Goal: Task Accomplishment & Management: Use online tool/utility

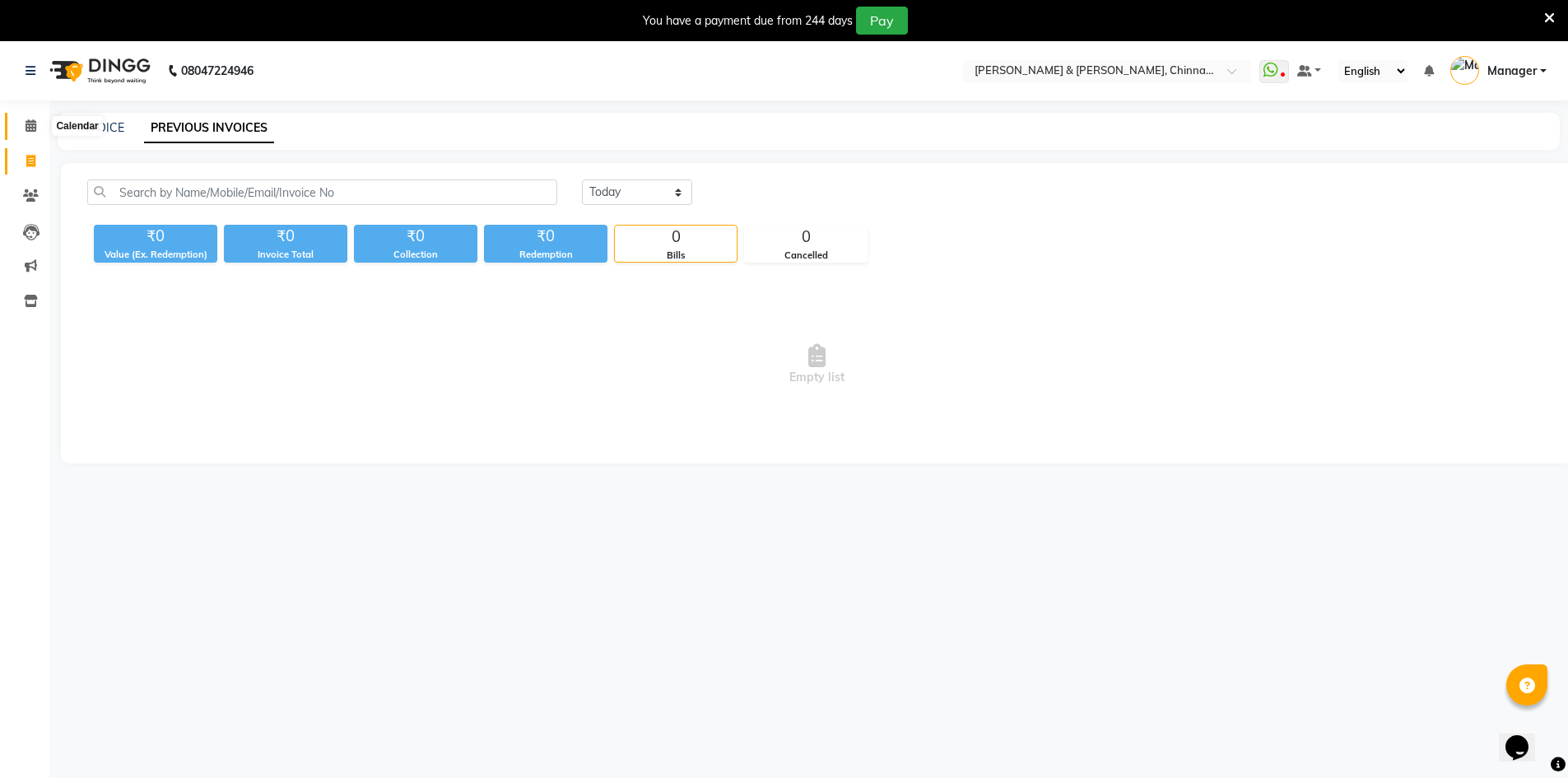
click at [25, 118] on span at bounding box center [31, 126] width 29 height 19
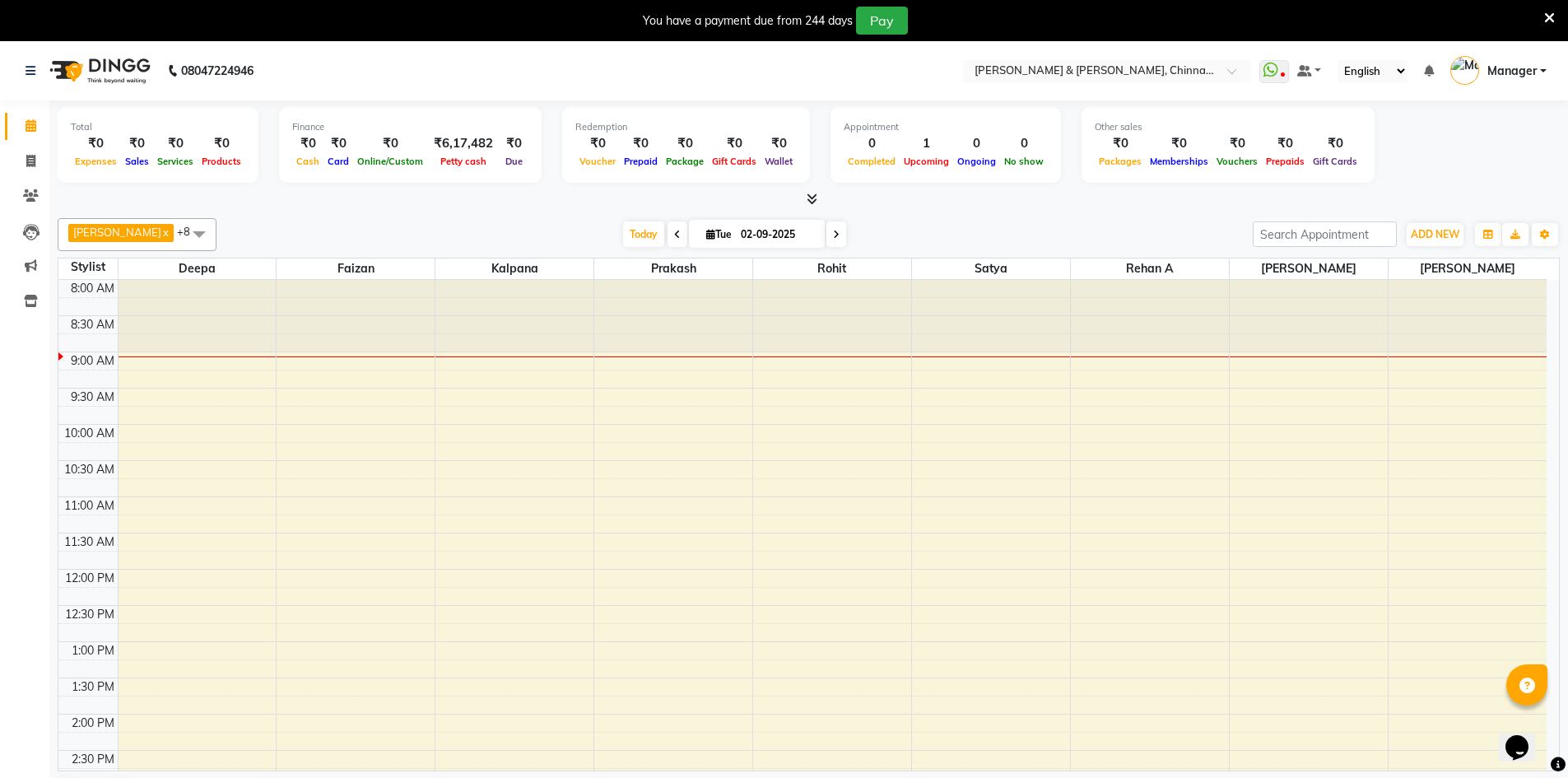
click at [668, 230] on span at bounding box center [677, 234] width 19 height 25
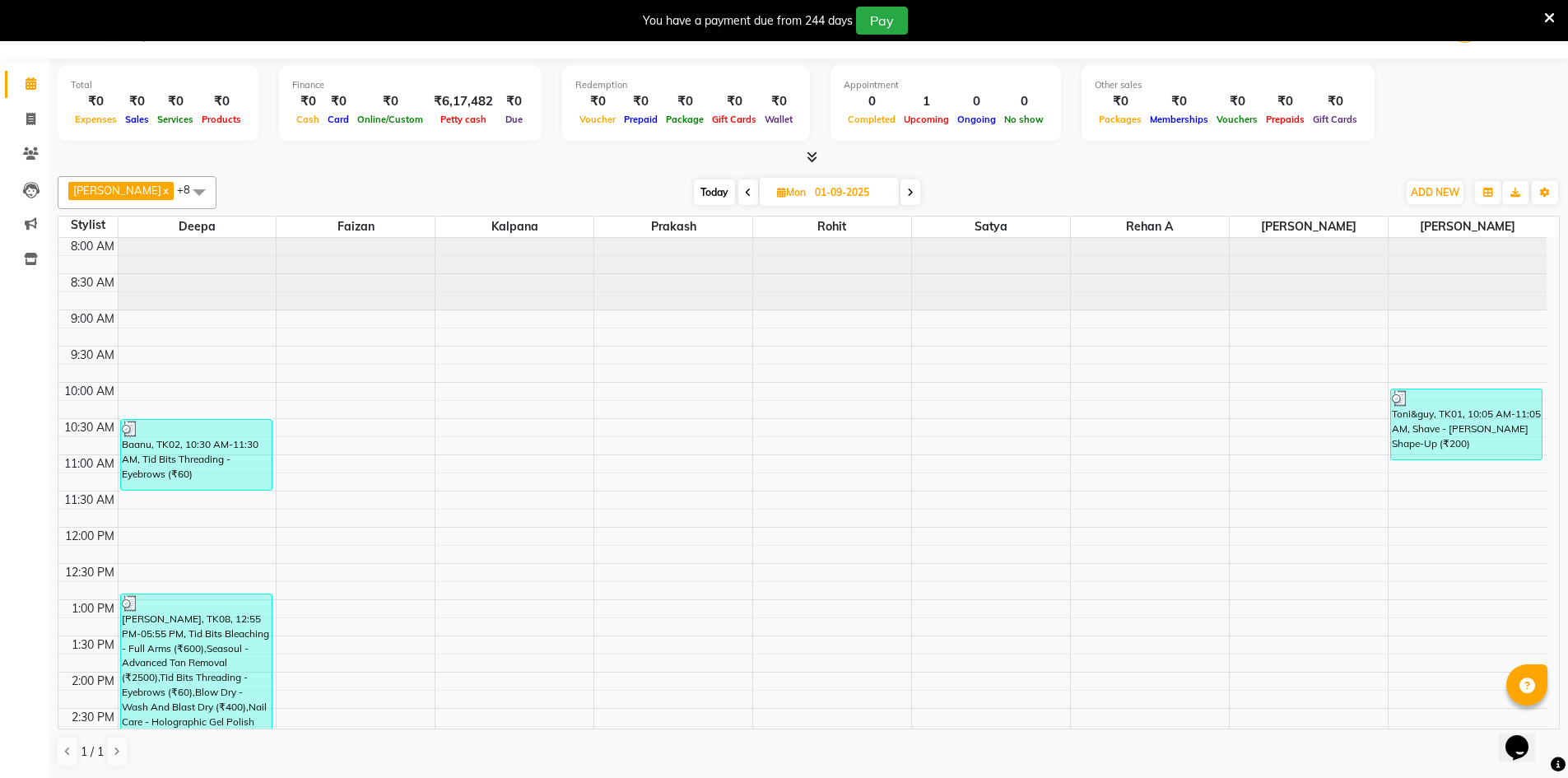
click at [746, 194] on icon at bounding box center [748, 193] width 7 height 10
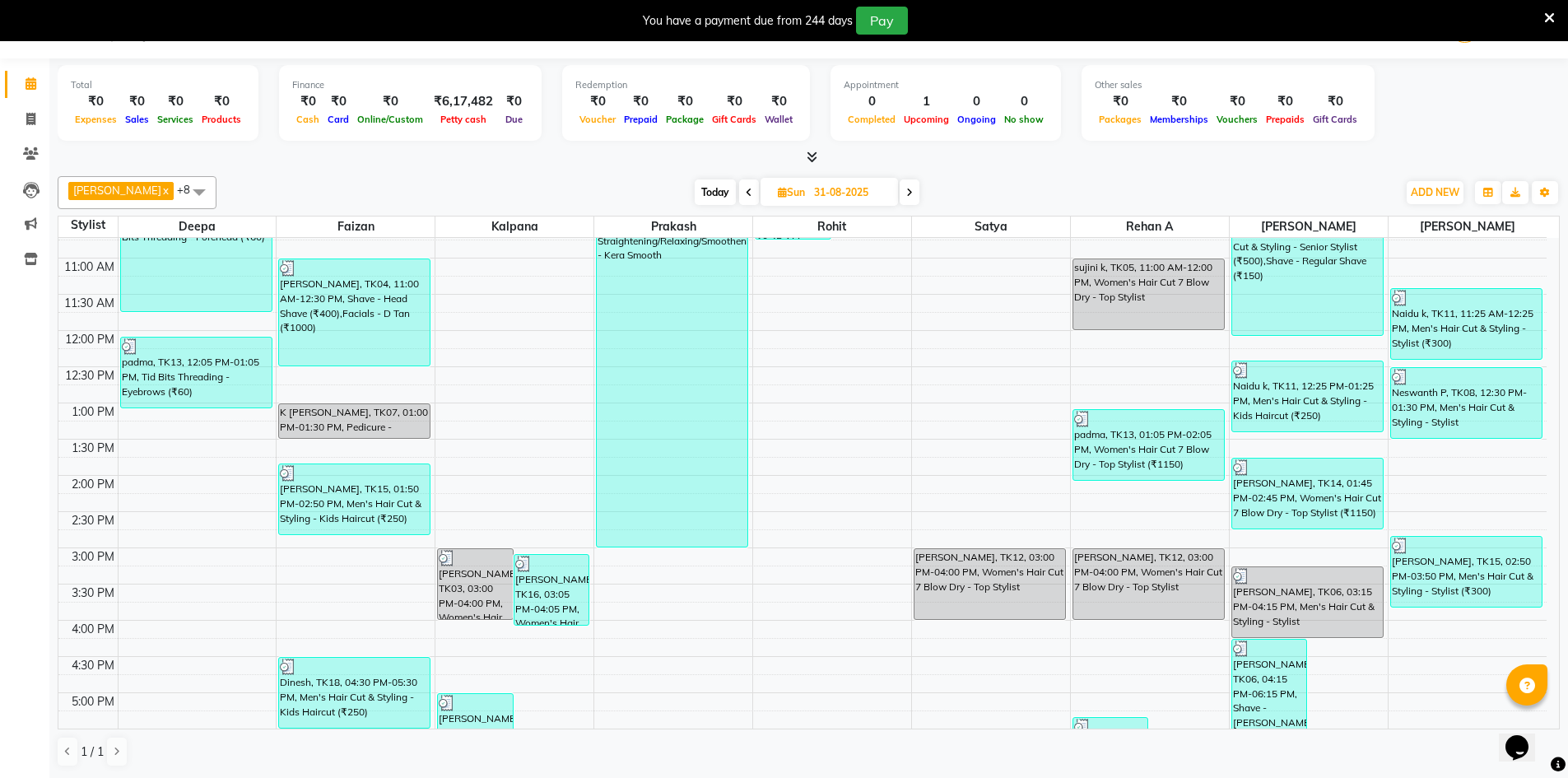
scroll to position [194, 0]
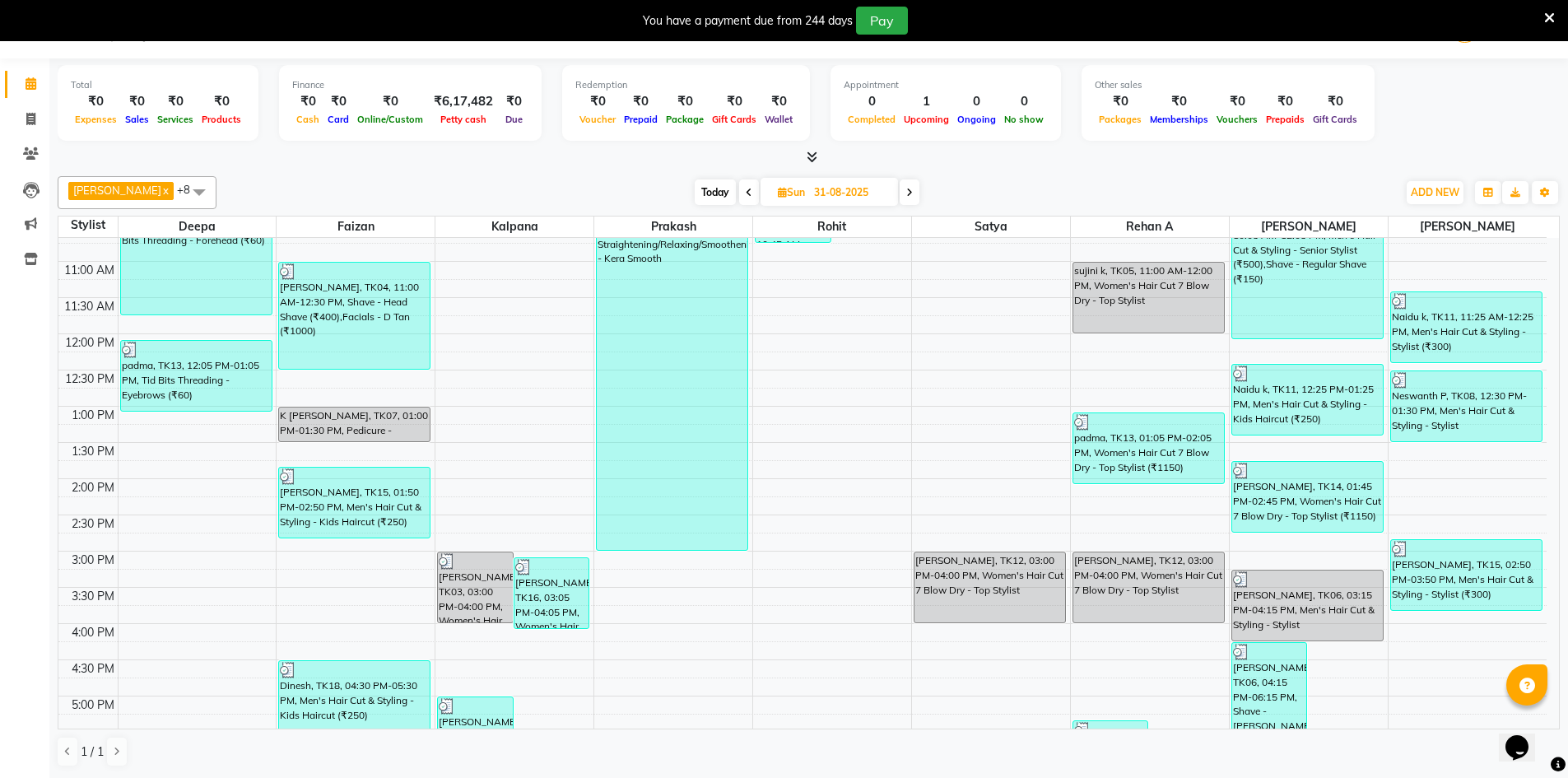
click at [746, 191] on icon at bounding box center [748, 193] width 7 height 10
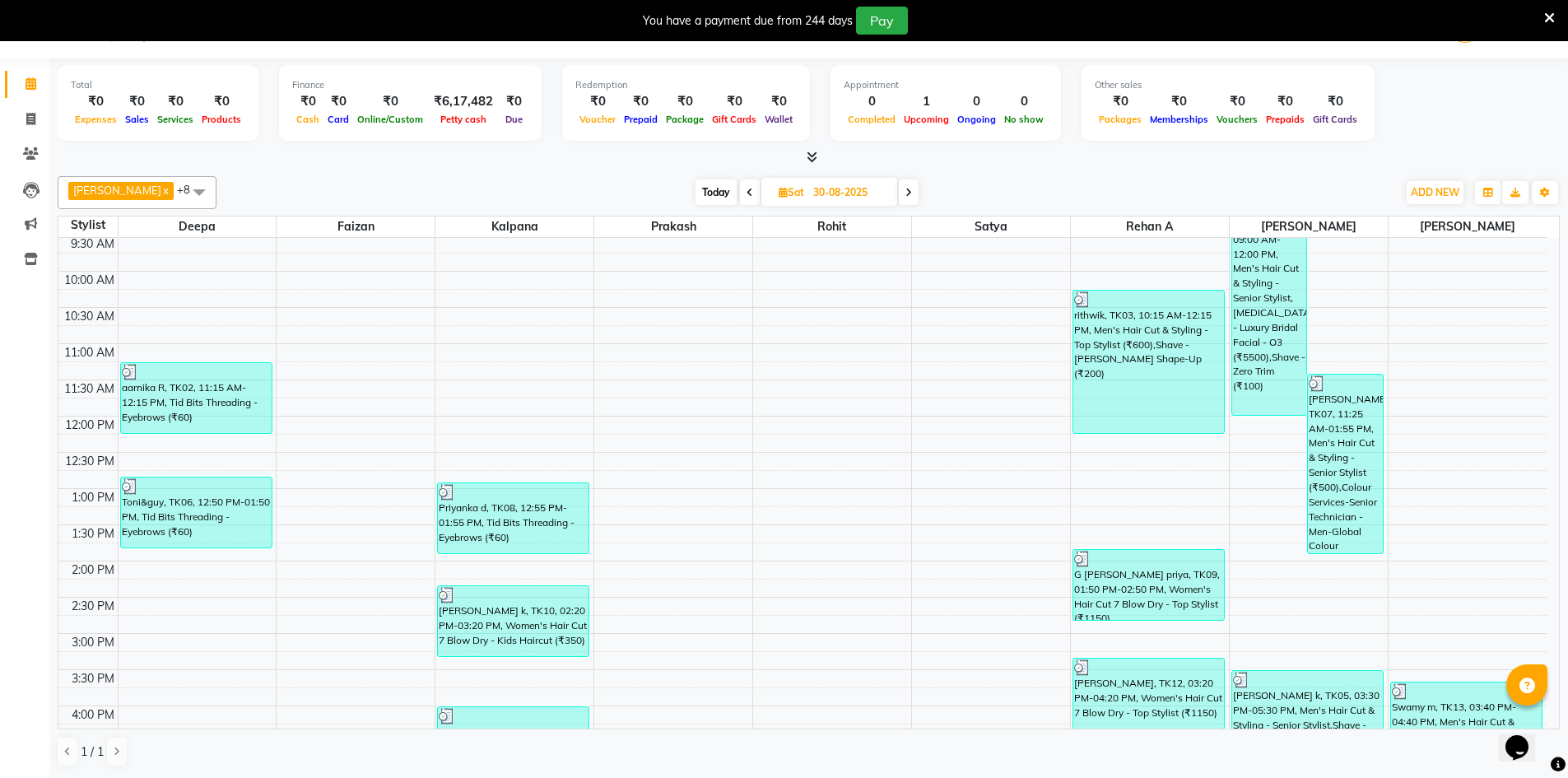
scroll to position [0, 0]
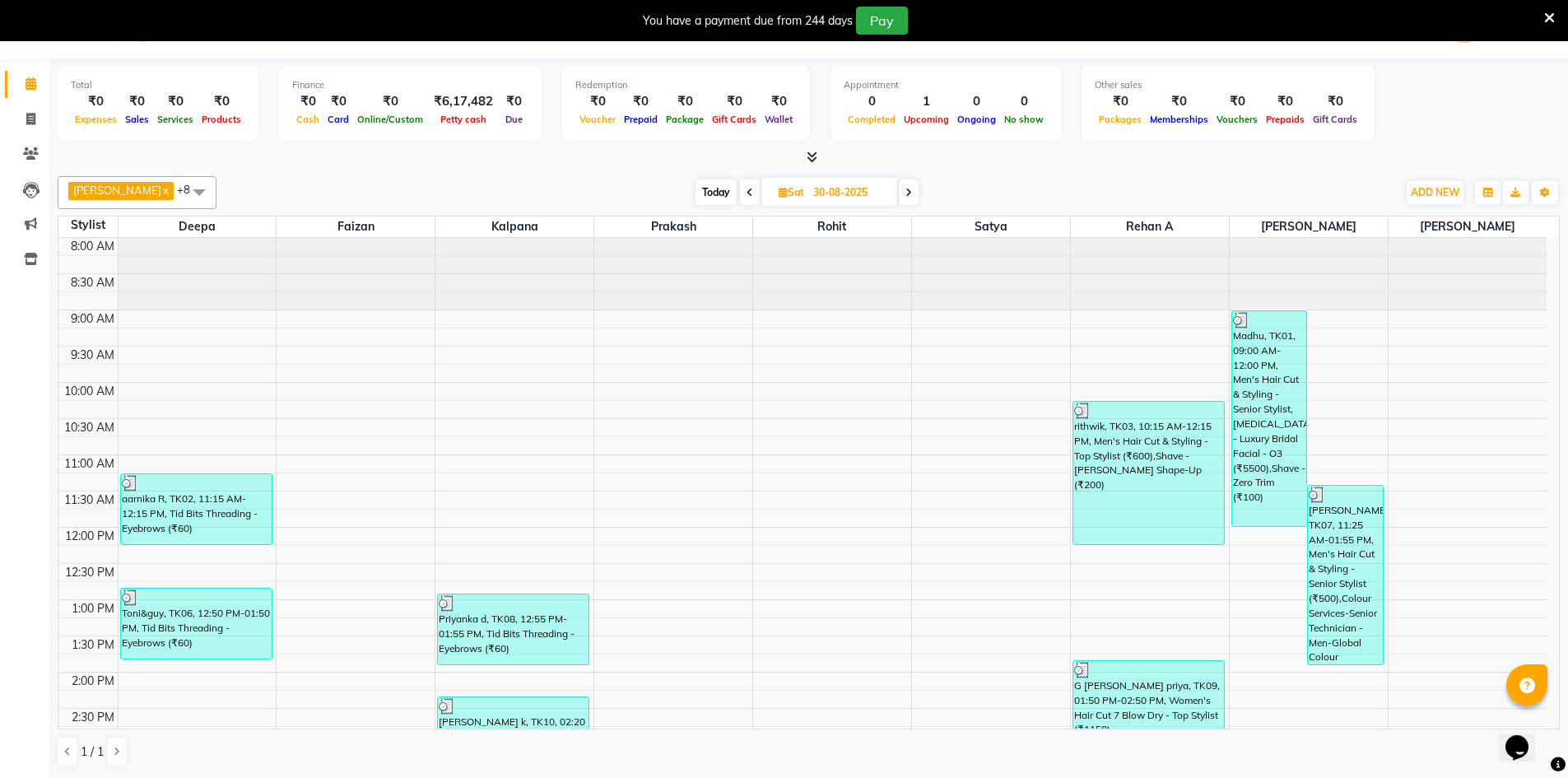
click at [746, 189] on icon at bounding box center [749, 193] width 7 height 10
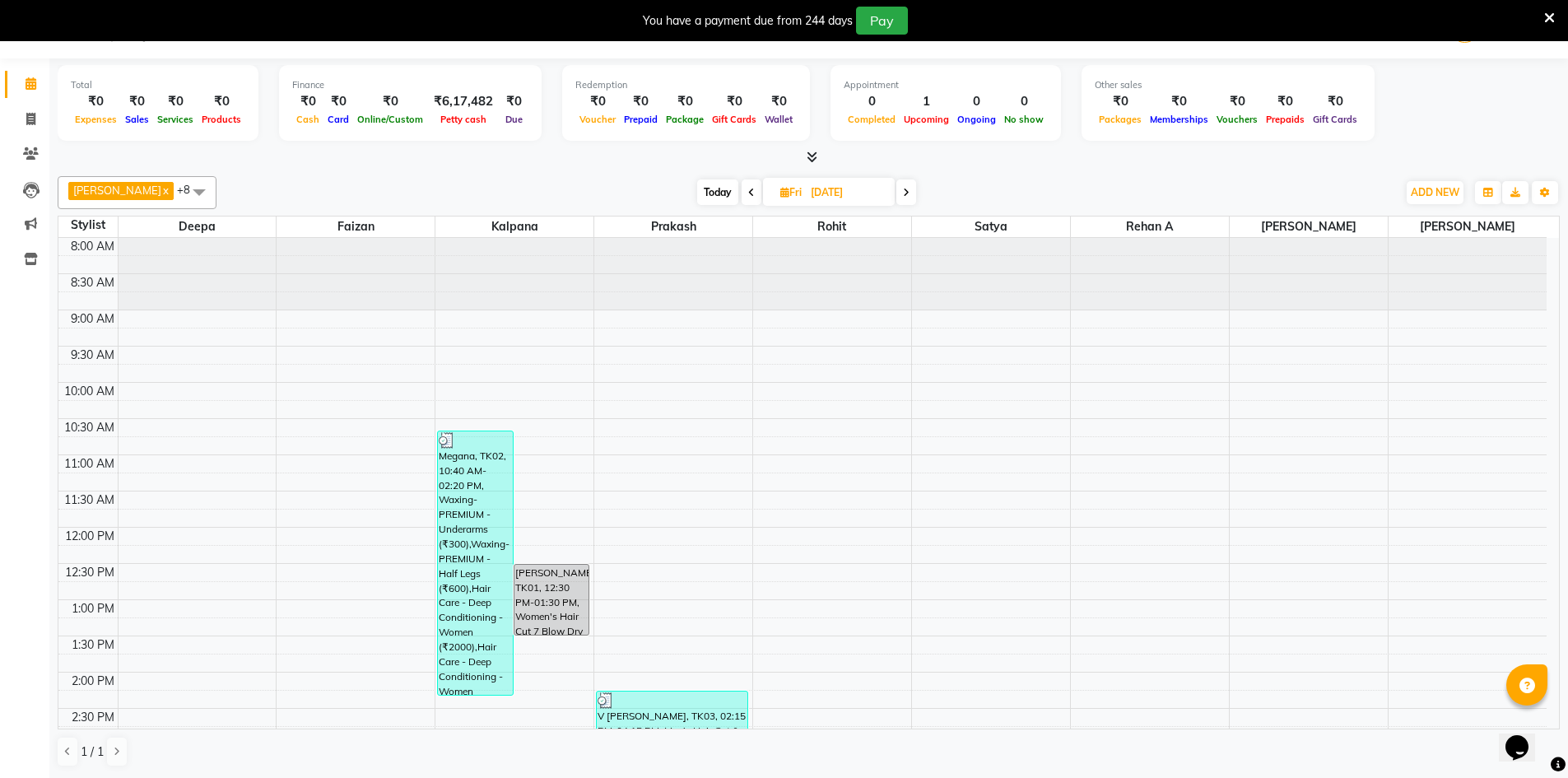
click at [748, 191] on icon at bounding box center [751, 193] width 7 height 10
type input "[DATE]"
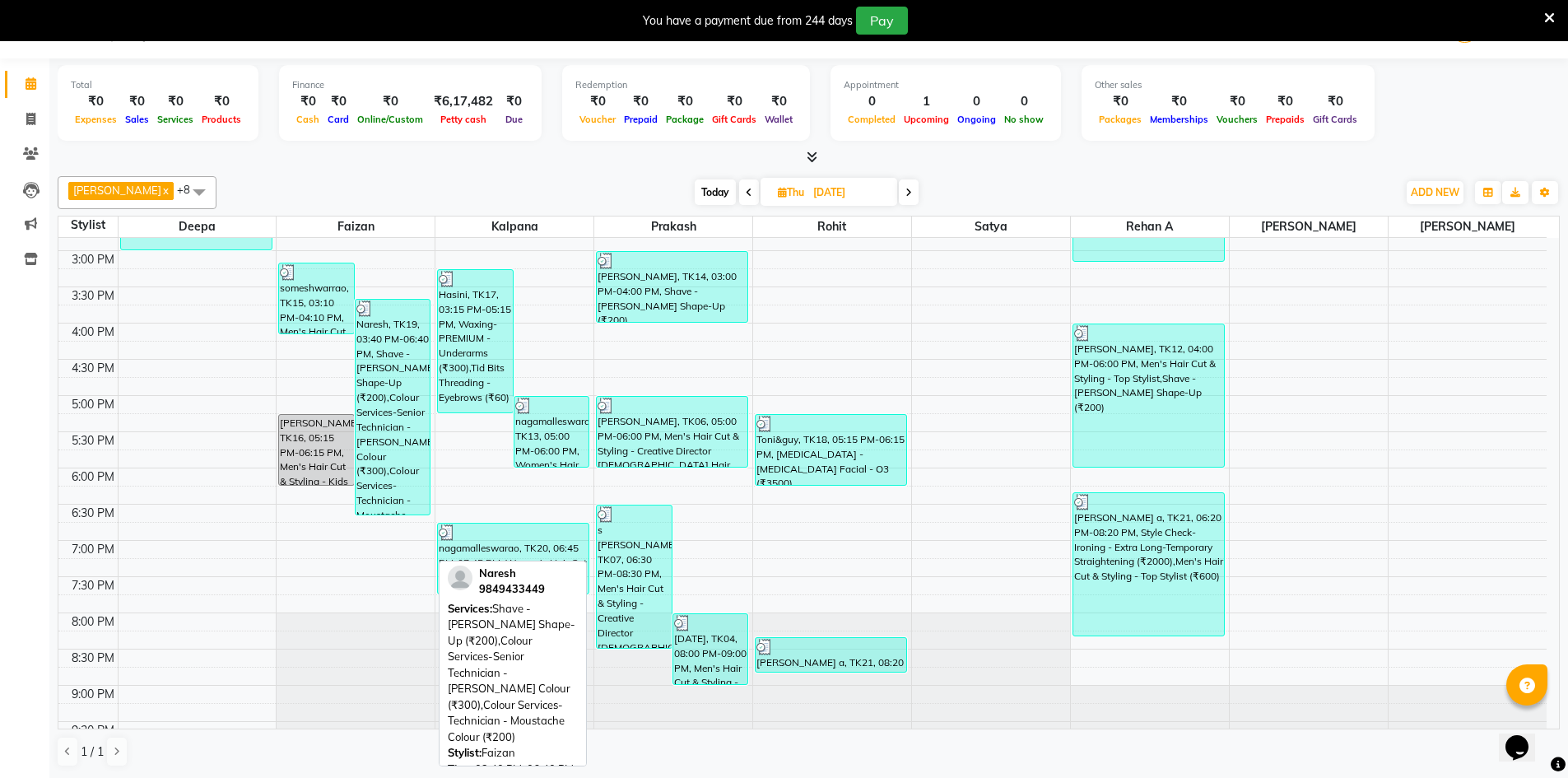
scroll to position [523, 0]
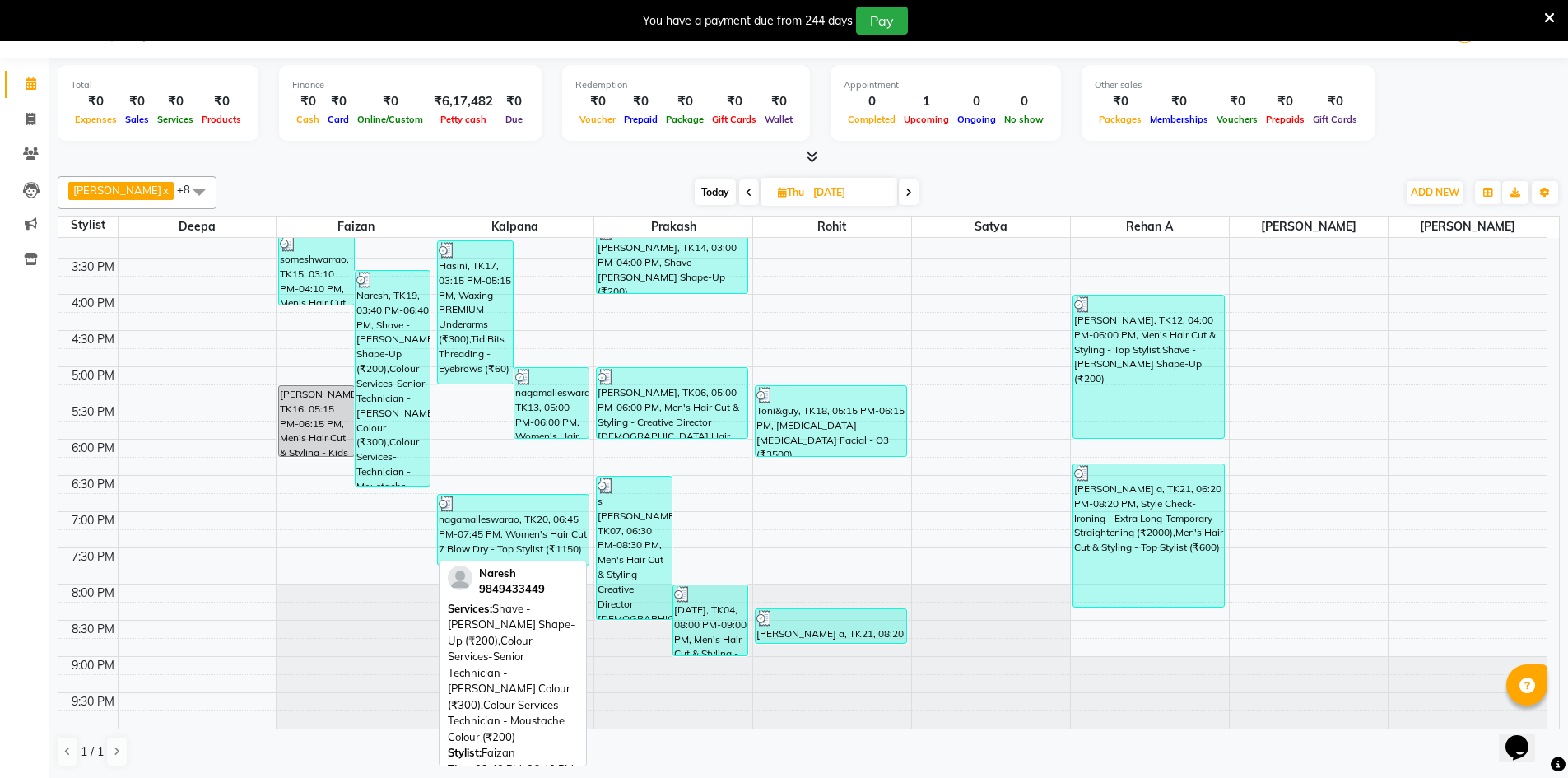
click at [399, 415] on div "Naresh, TK19, 03:40 PM-06:40 PM, Shave - [PERSON_NAME] Shape-Up (₹200),Colour S…" at bounding box center [393, 378] width 75 height 215
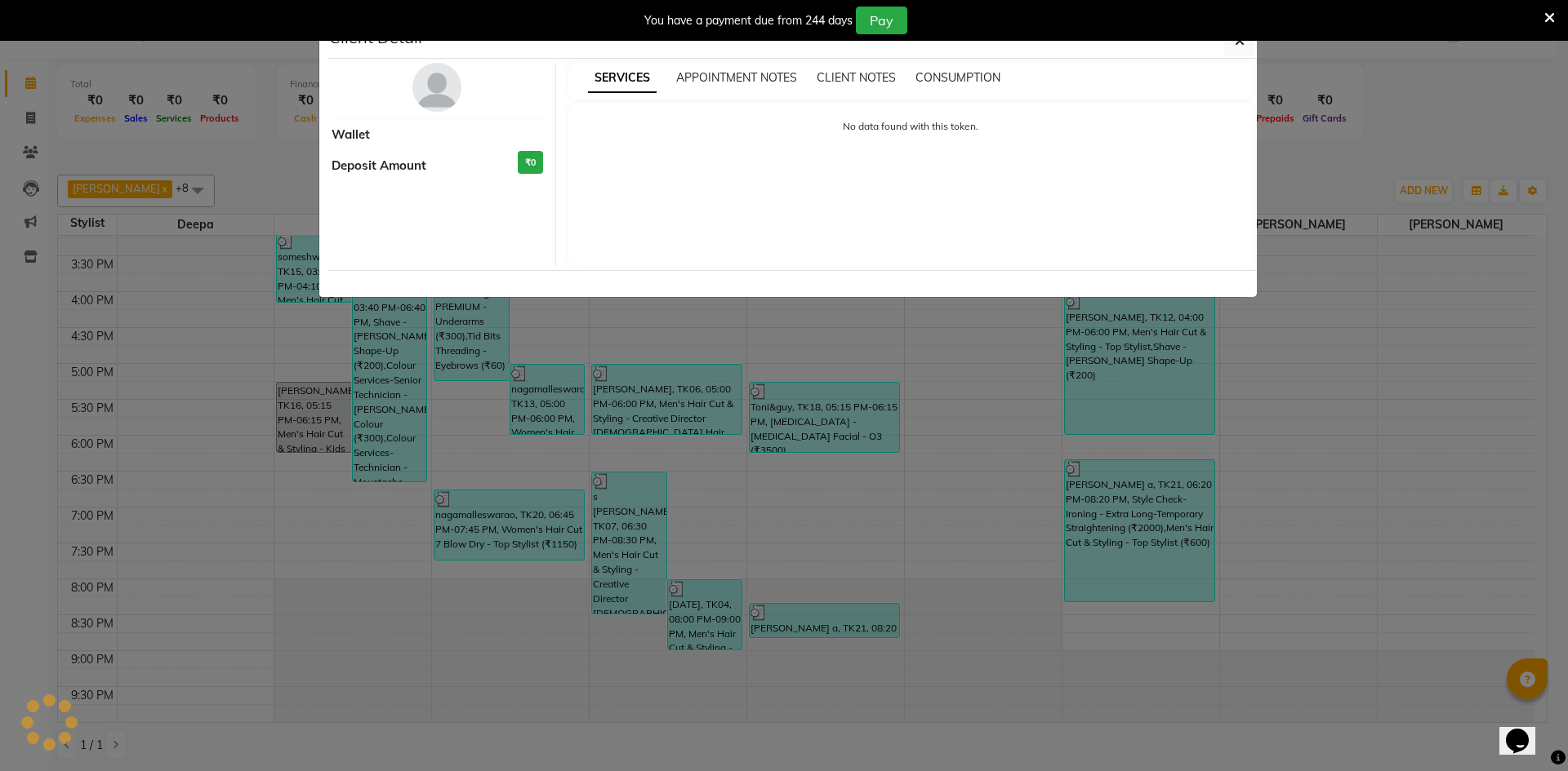
select select "3"
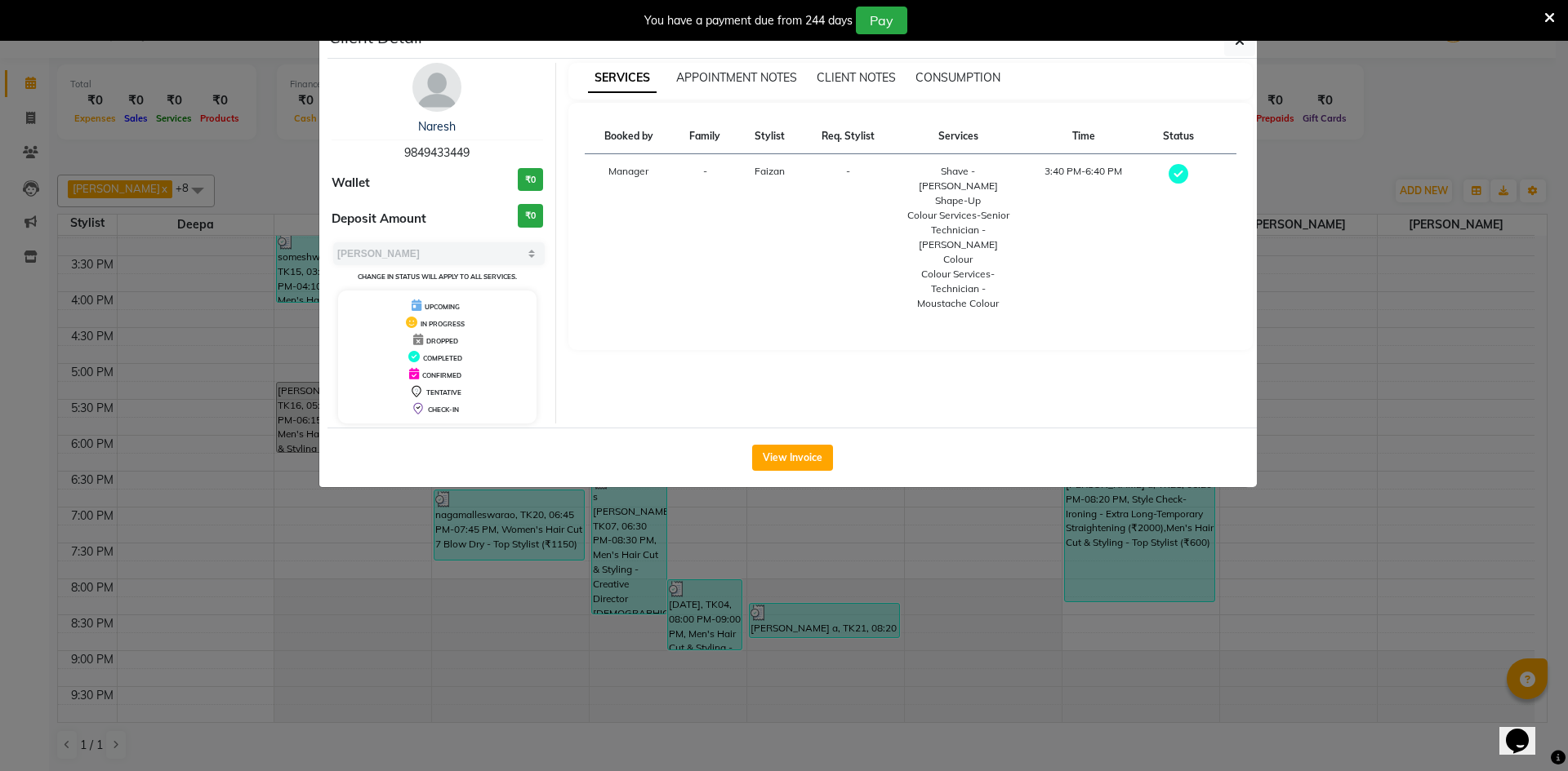
click at [934, 548] on ngb-modal-window "Client Detail Naresh 9849433449 Wallet ₹0 Deposit Amount ₹0 Select MARK DONE UP…" at bounding box center [784, 386] width 1568 height 771
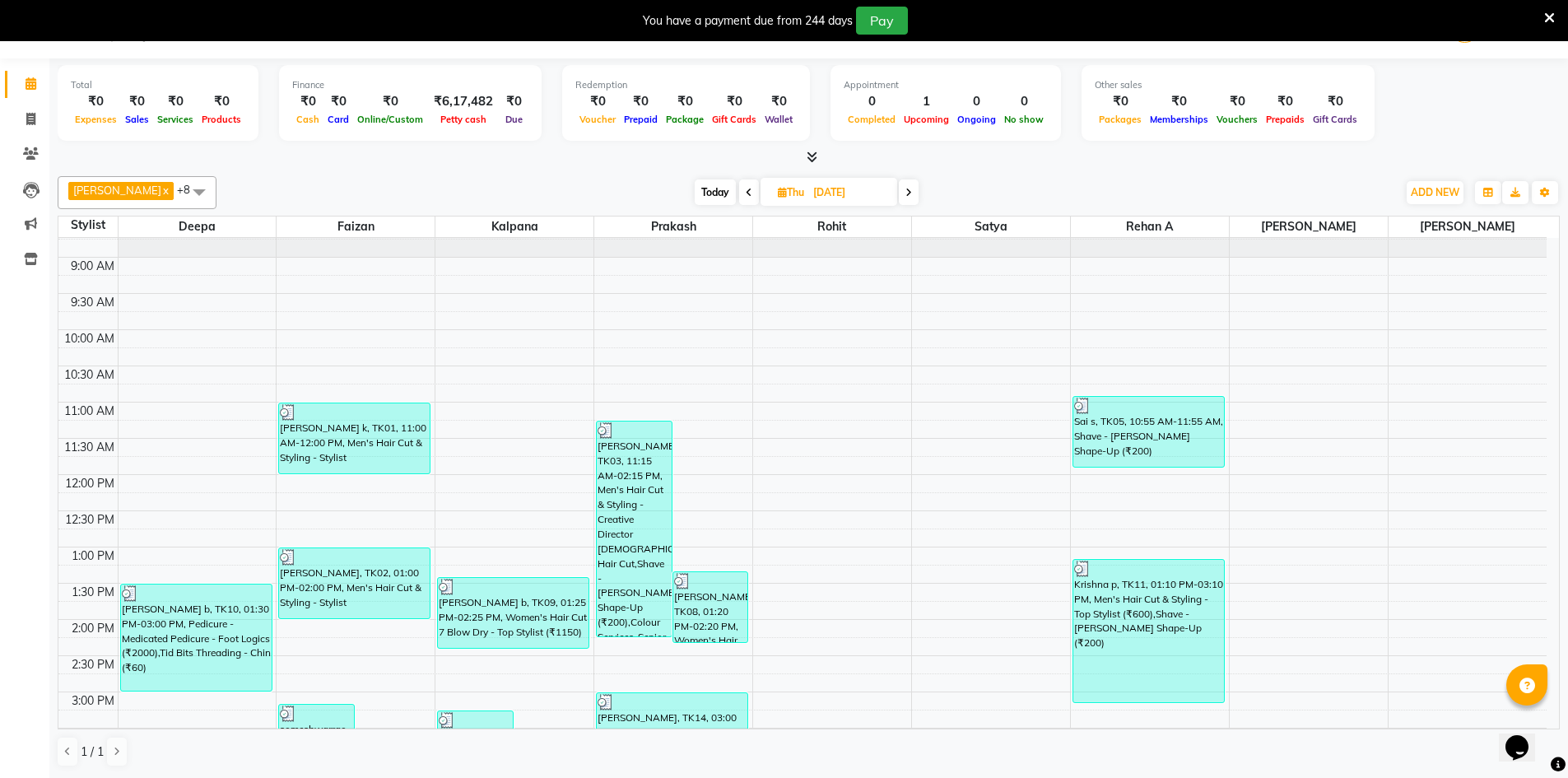
scroll to position [0, 0]
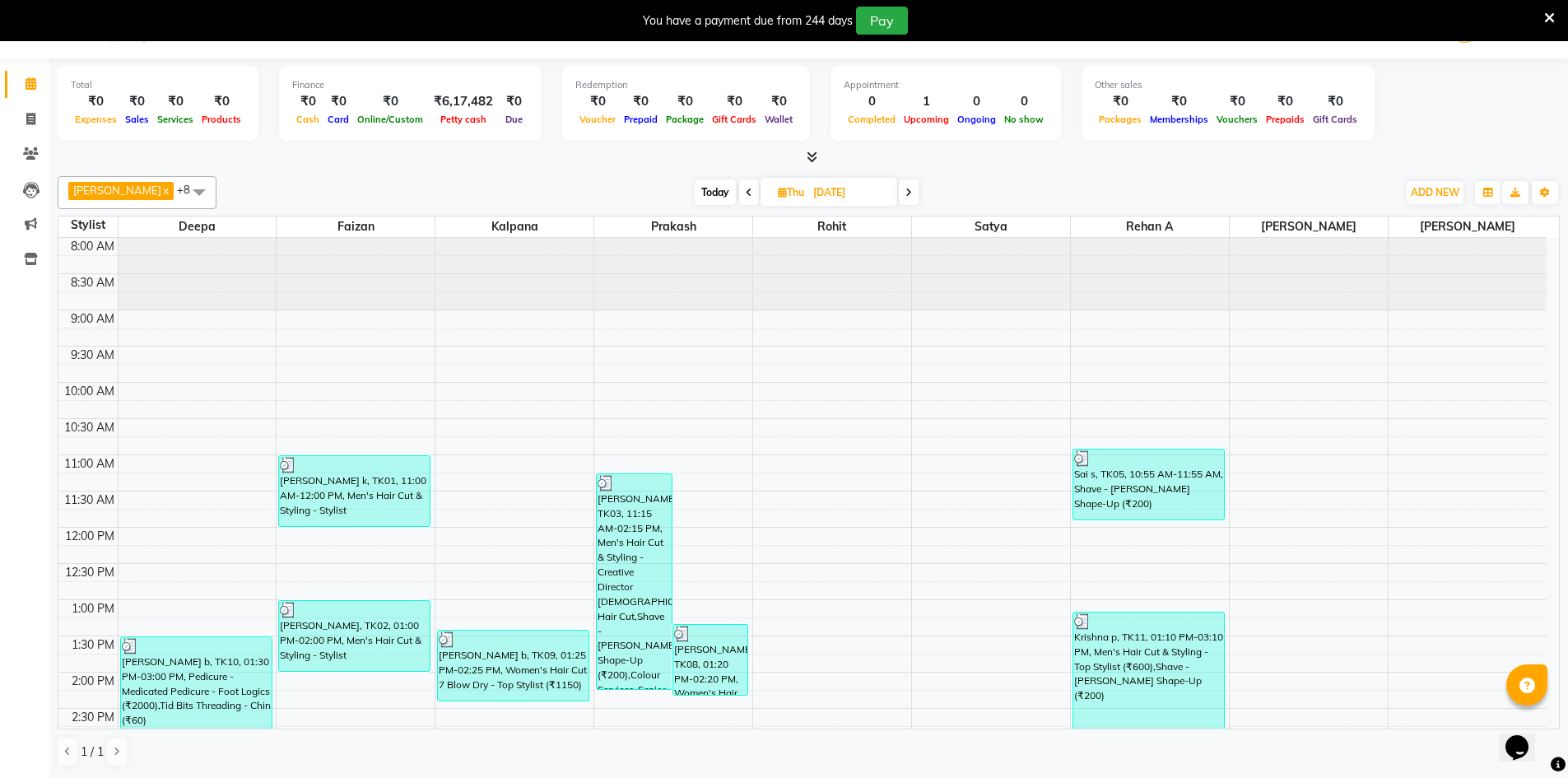
click at [746, 191] on icon at bounding box center [748, 193] width 7 height 10
type input "27-08-2025"
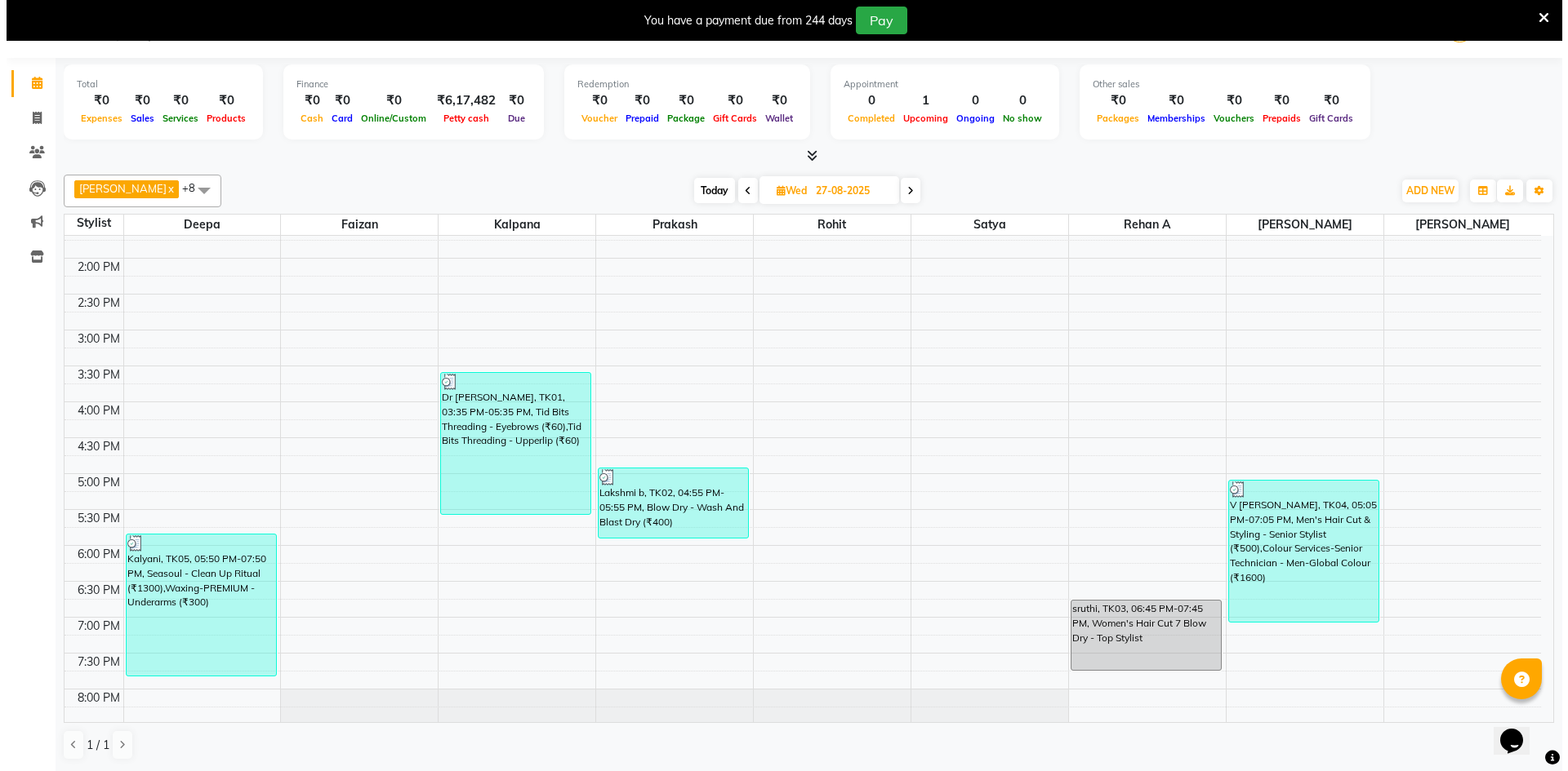
scroll to position [518, 0]
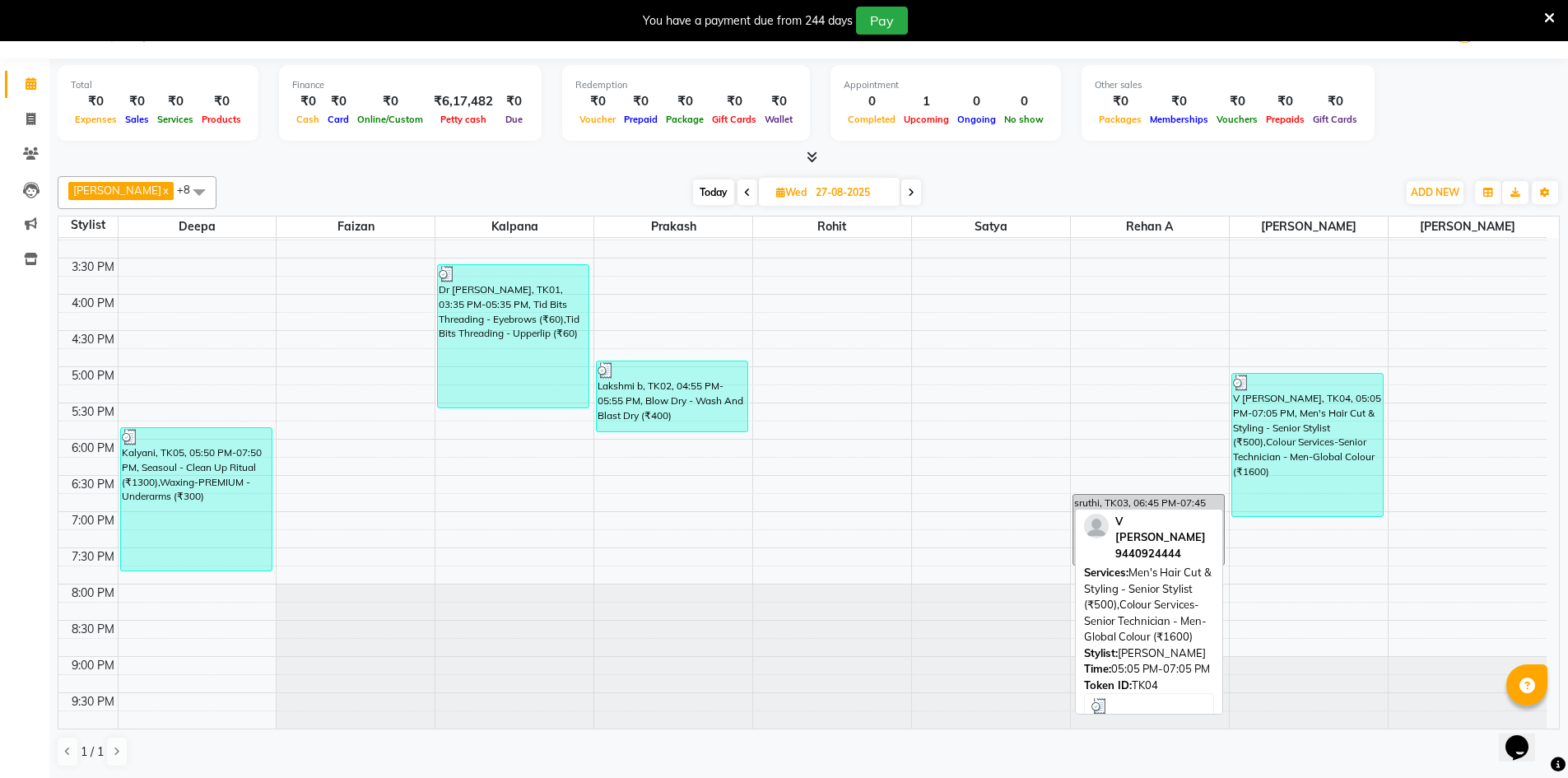
click at [1351, 425] on div "V [PERSON_NAME], TK04, 05:05 PM-07:05 PM, Men's Hair Cut & Styling - Senior Sty…" at bounding box center [1308, 446] width 151 height 142
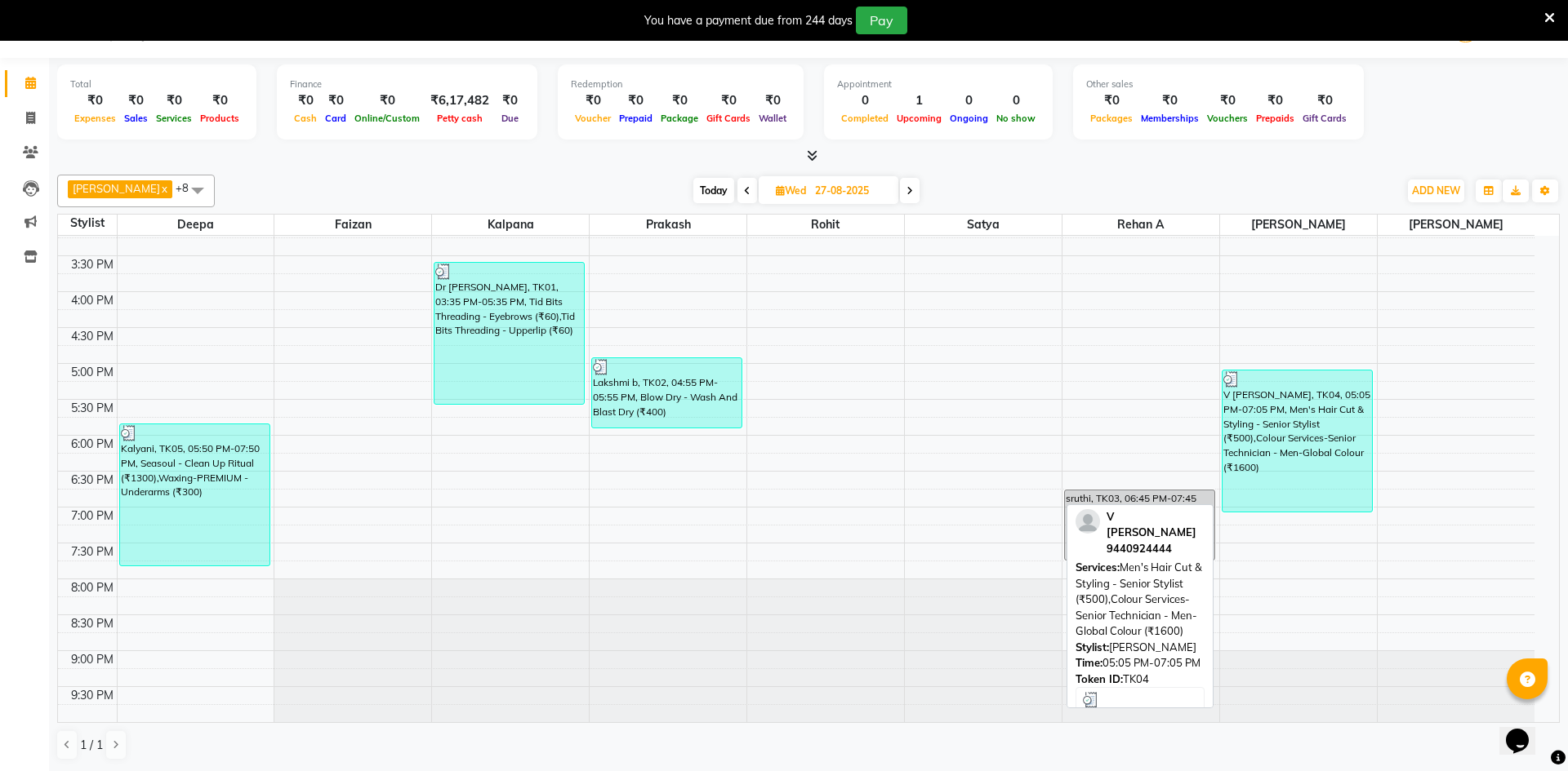
select select "3"
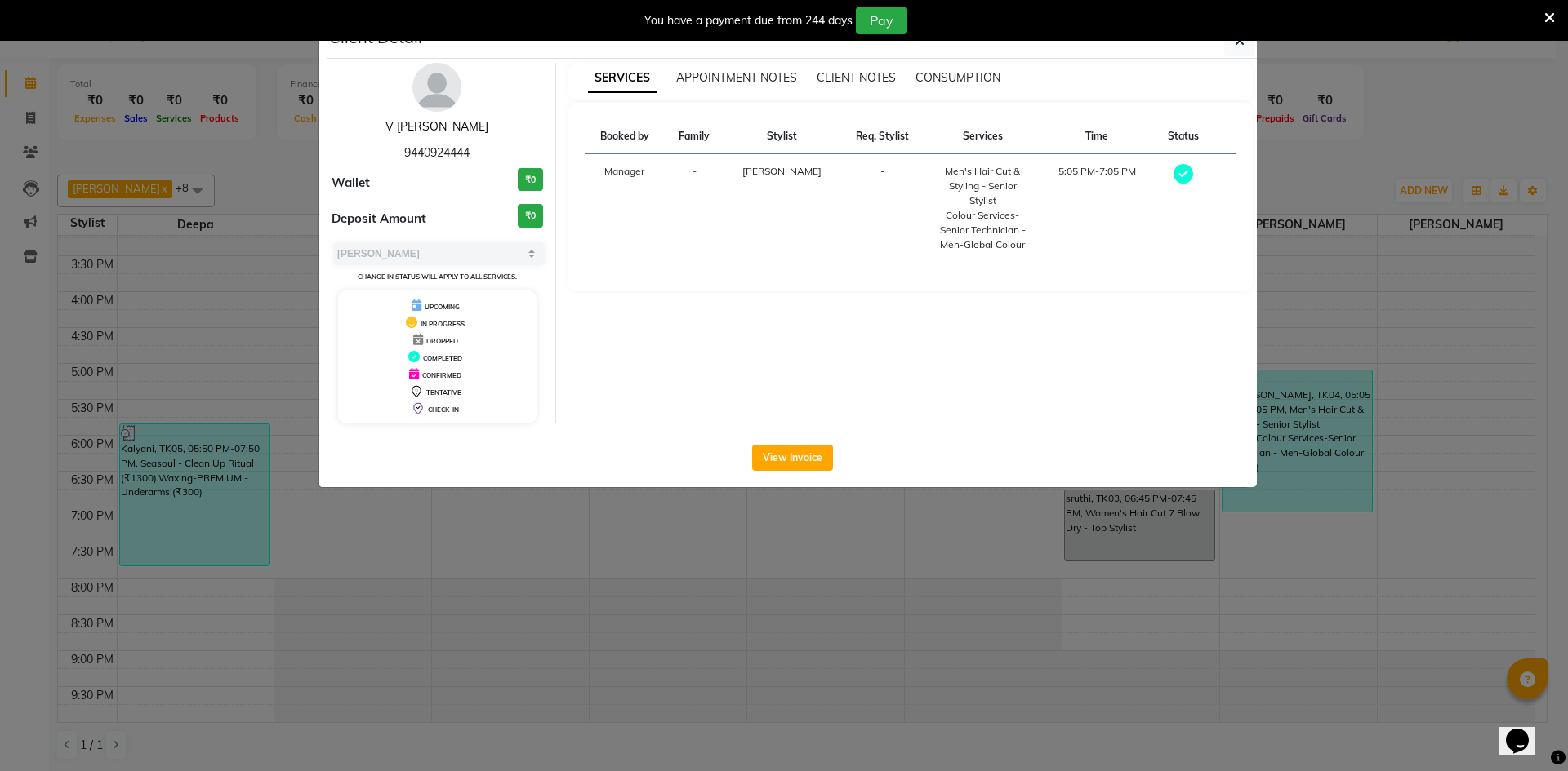
click at [442, 131] on link "V [PERSON_NAME]" at bounding box center [437, 126] width 102 height 14
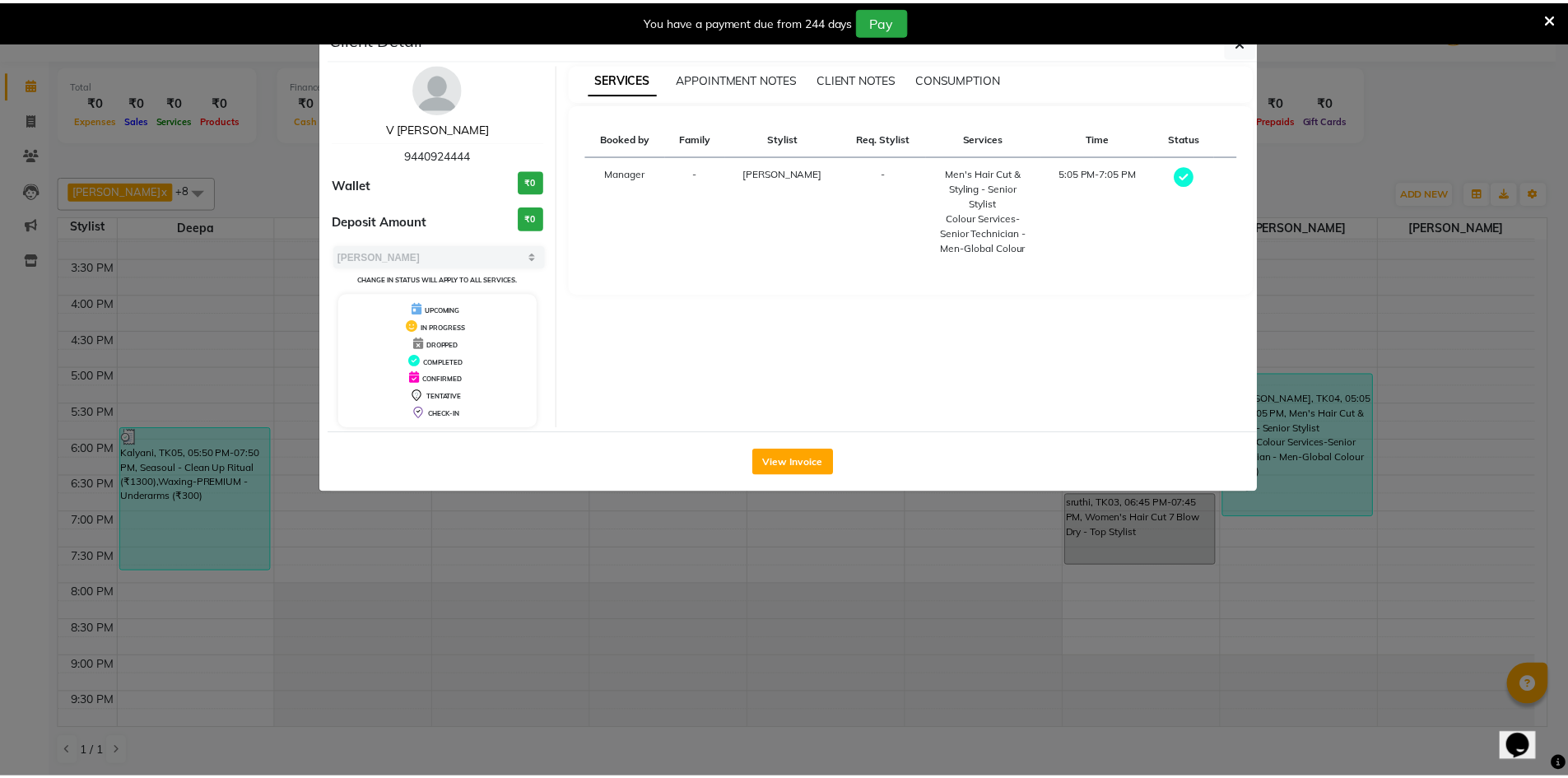
scroll to position [41, 0]
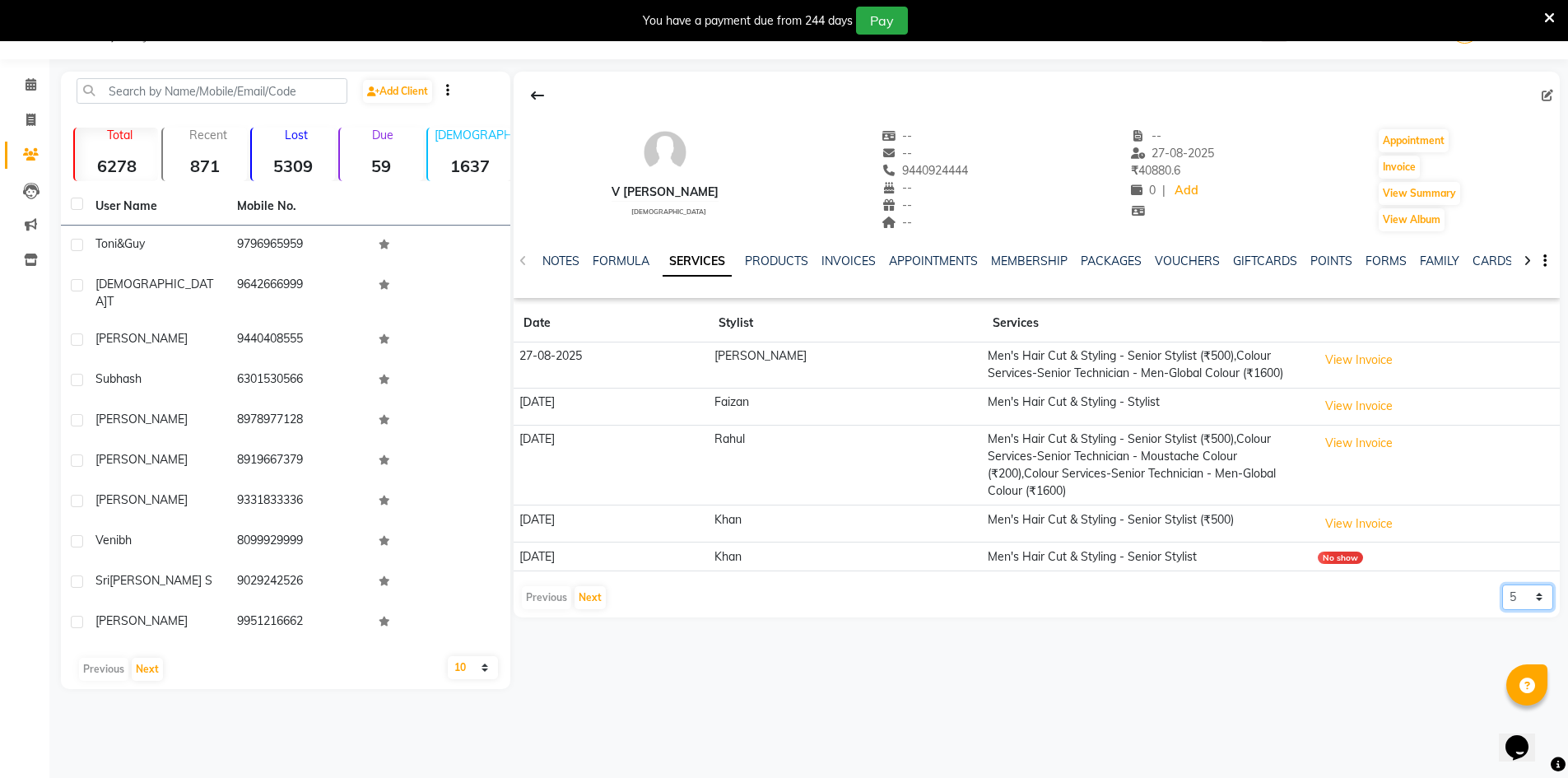
click at [1537, 585] on select "5 10 50 100 500" at bounding box center [1528, 598] width 51 height 25
select select "50"
click at [1503, 585] on select "5 10 50 100 500" at bounding box center [1528, 598] width 51 height 25
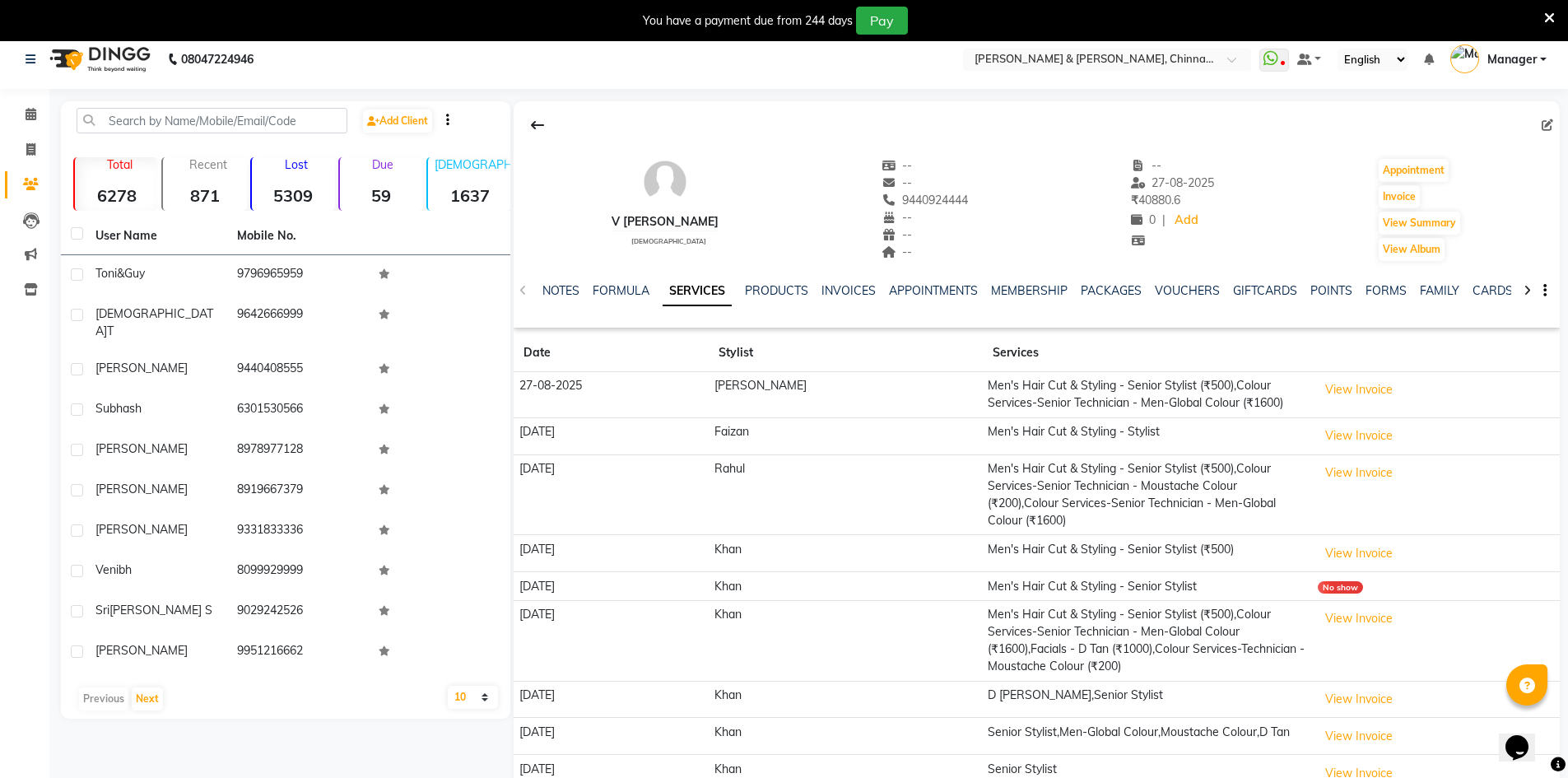
scroll to position [0, 0]
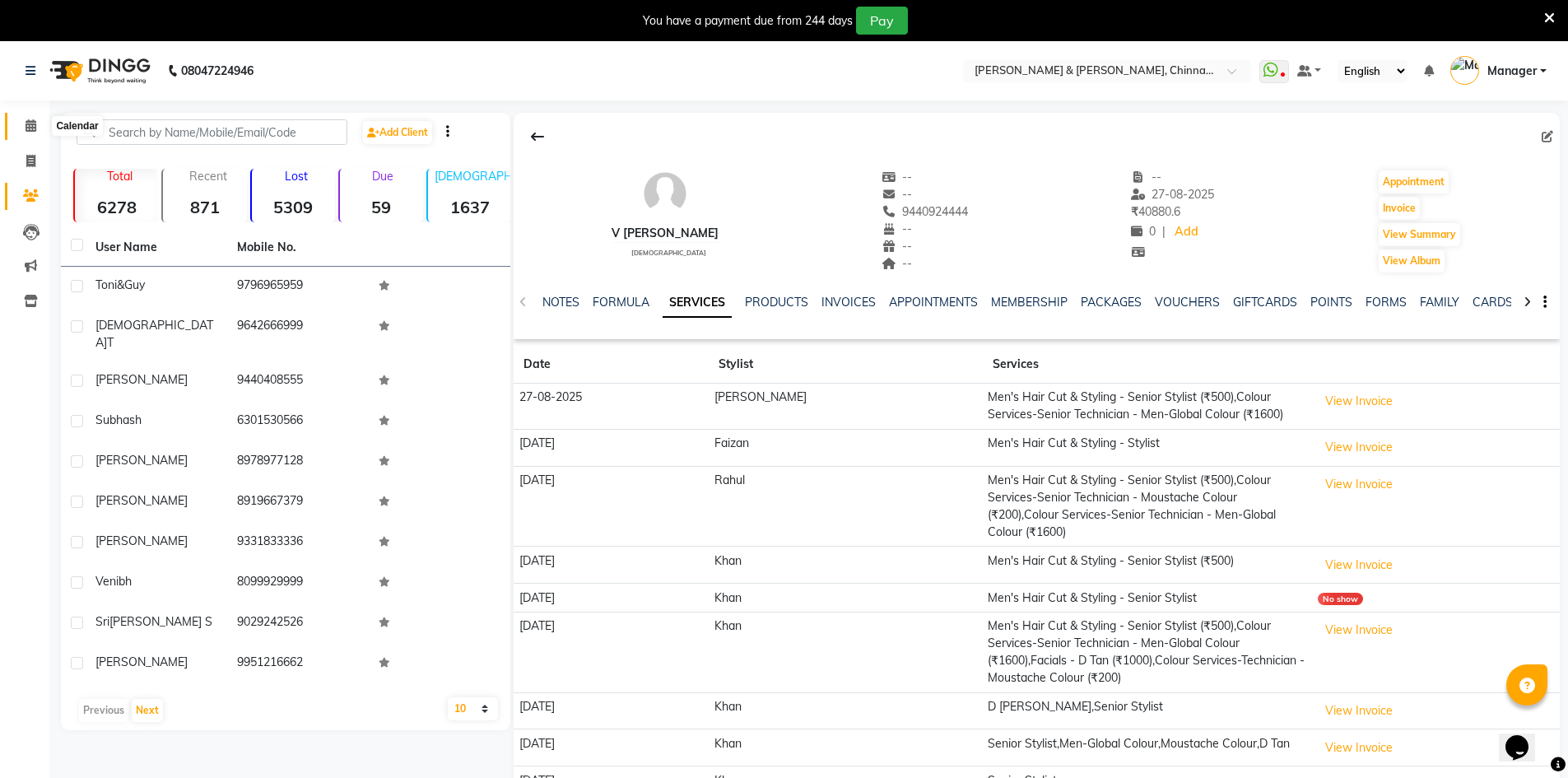
click at [27, 117] on span at bounding box center [31, 126] width 29 height 19
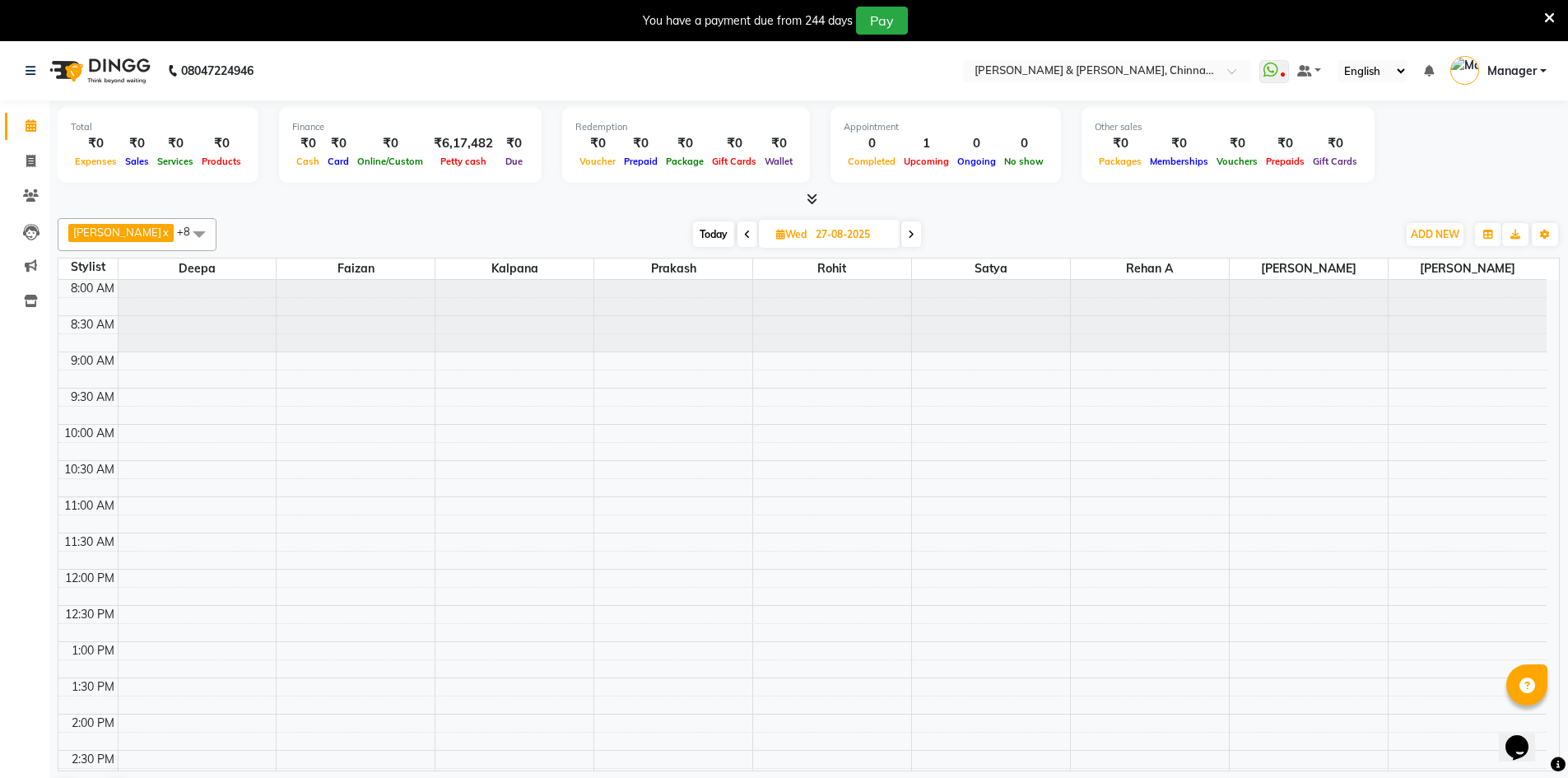
click at [738, 233] on span at bounding box center [747, 234] width 19 height 25
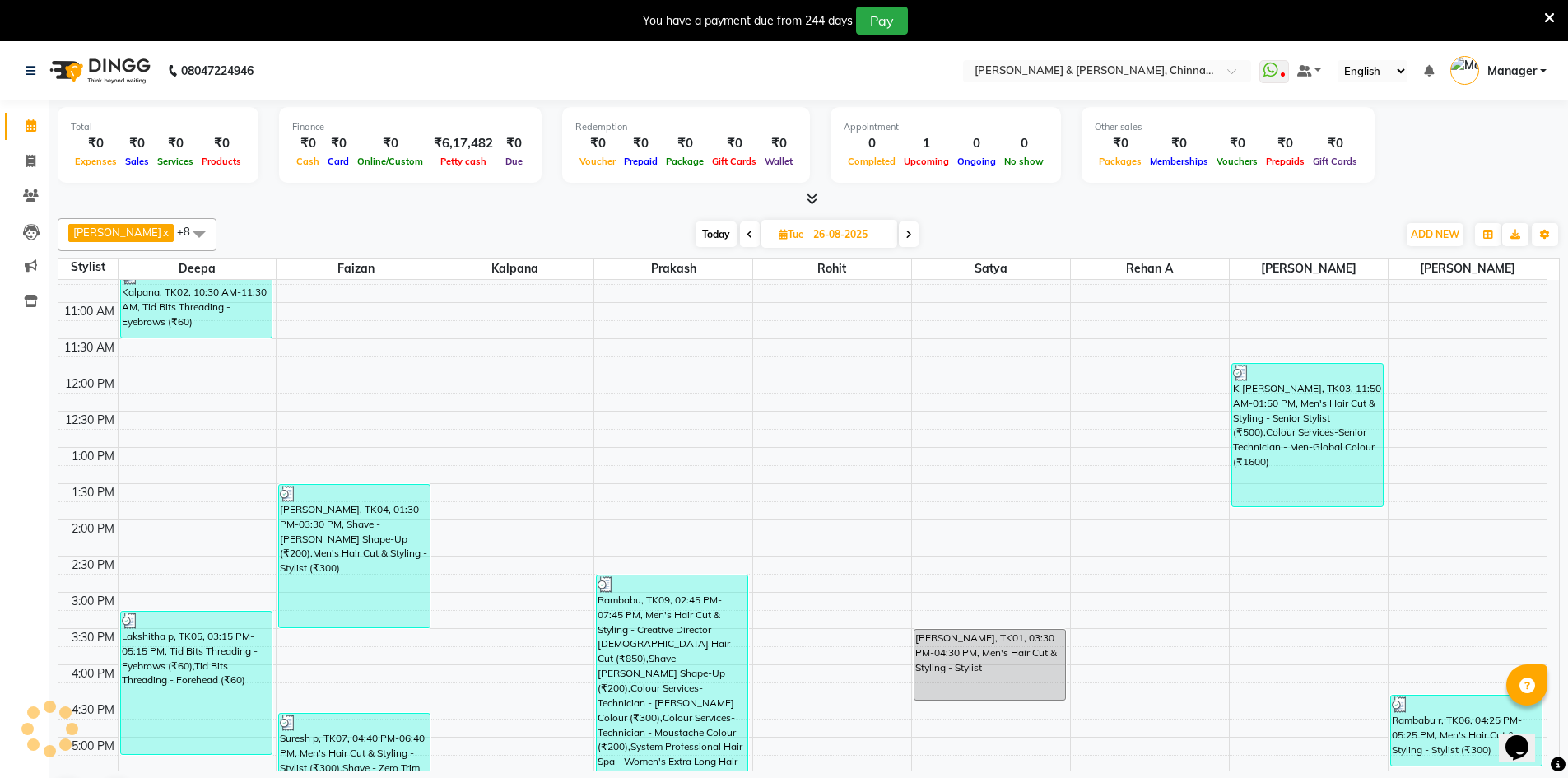
scroll to position [111, 0]
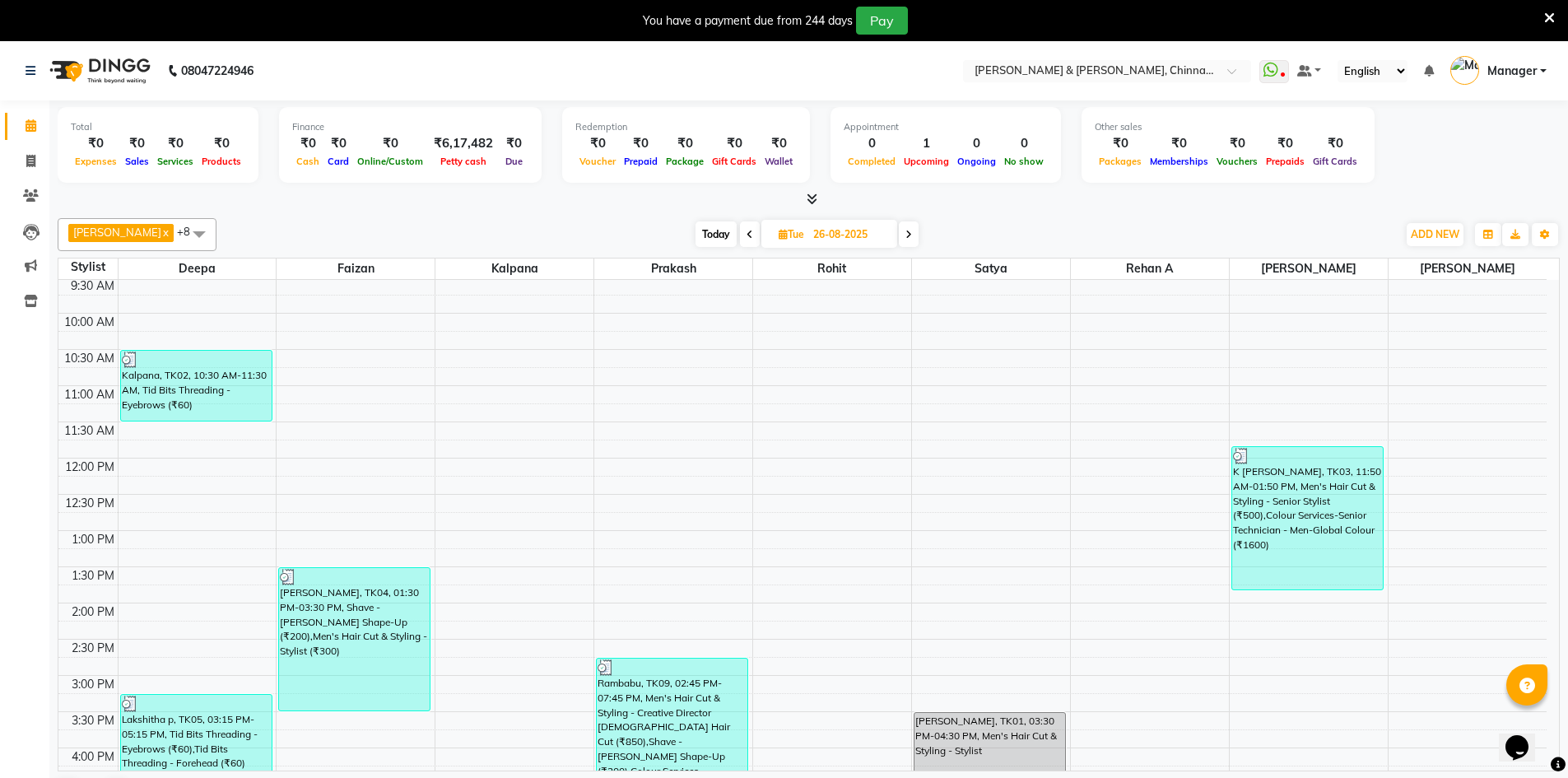
click at [746, 236] on icon at bounding box center [749, 235] width 7 height 10
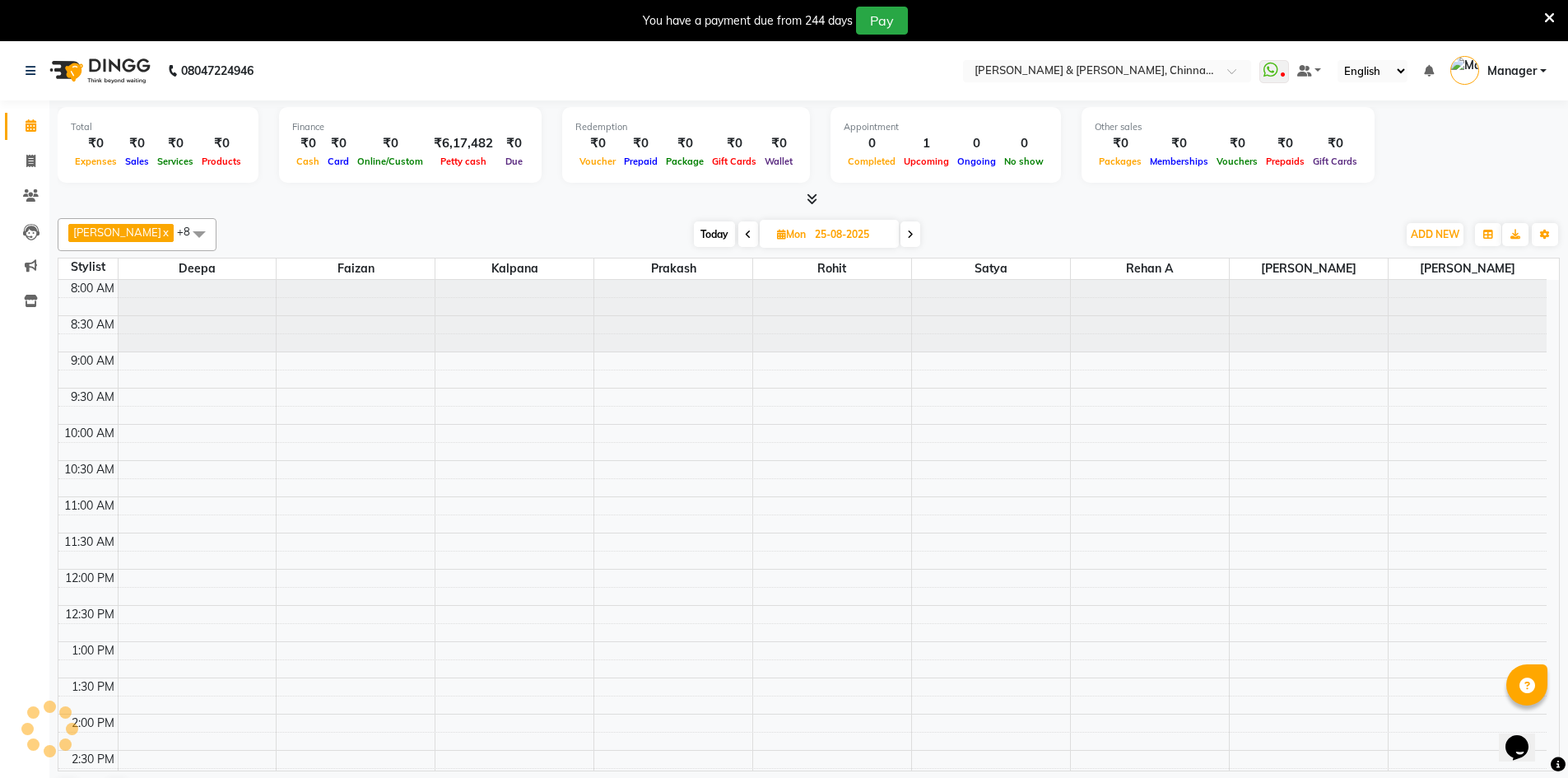
scroll to position [0, 0]
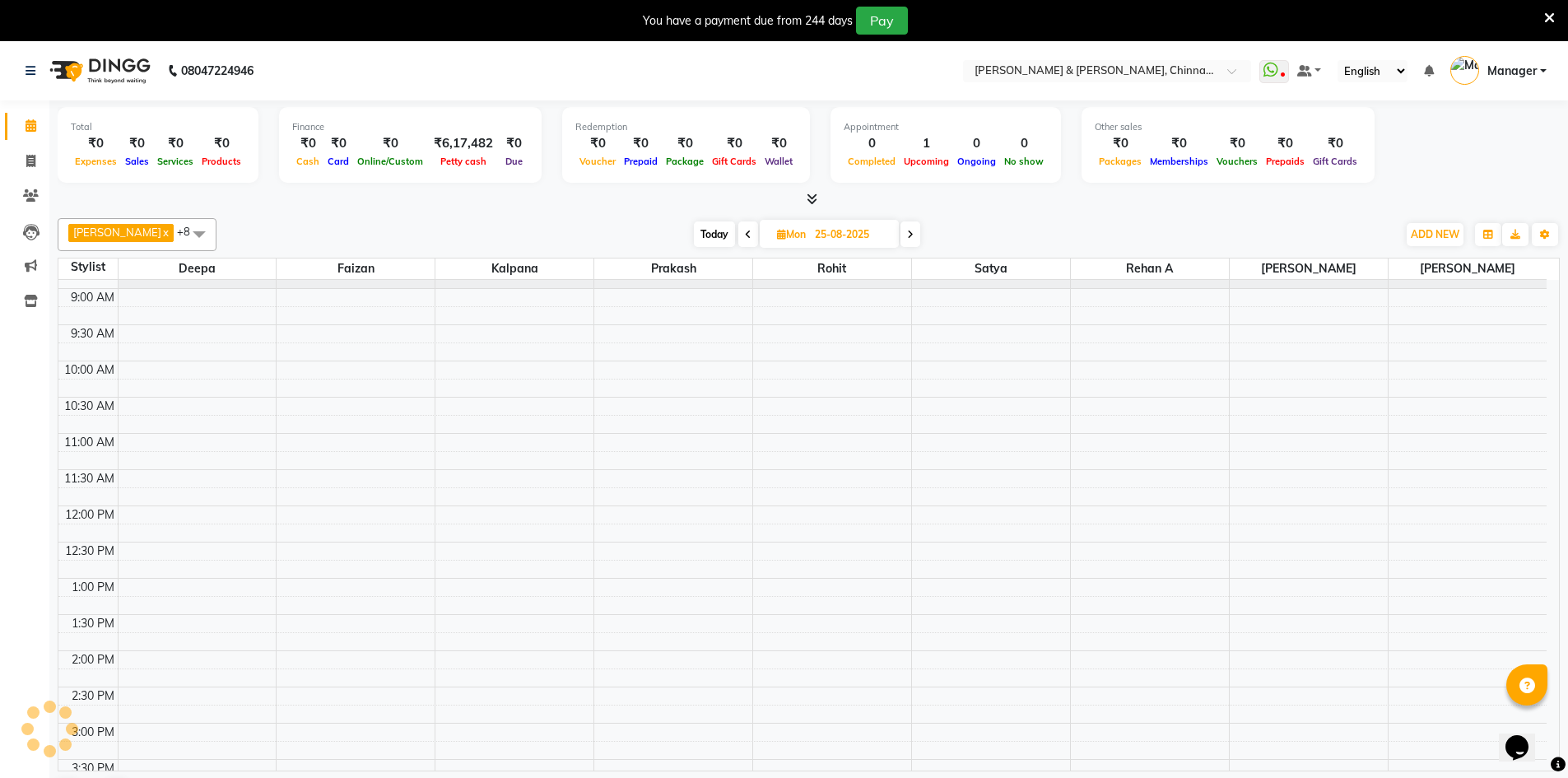
click at [746, 236] on icon at bounding box center [748, 235] width 7 height 10
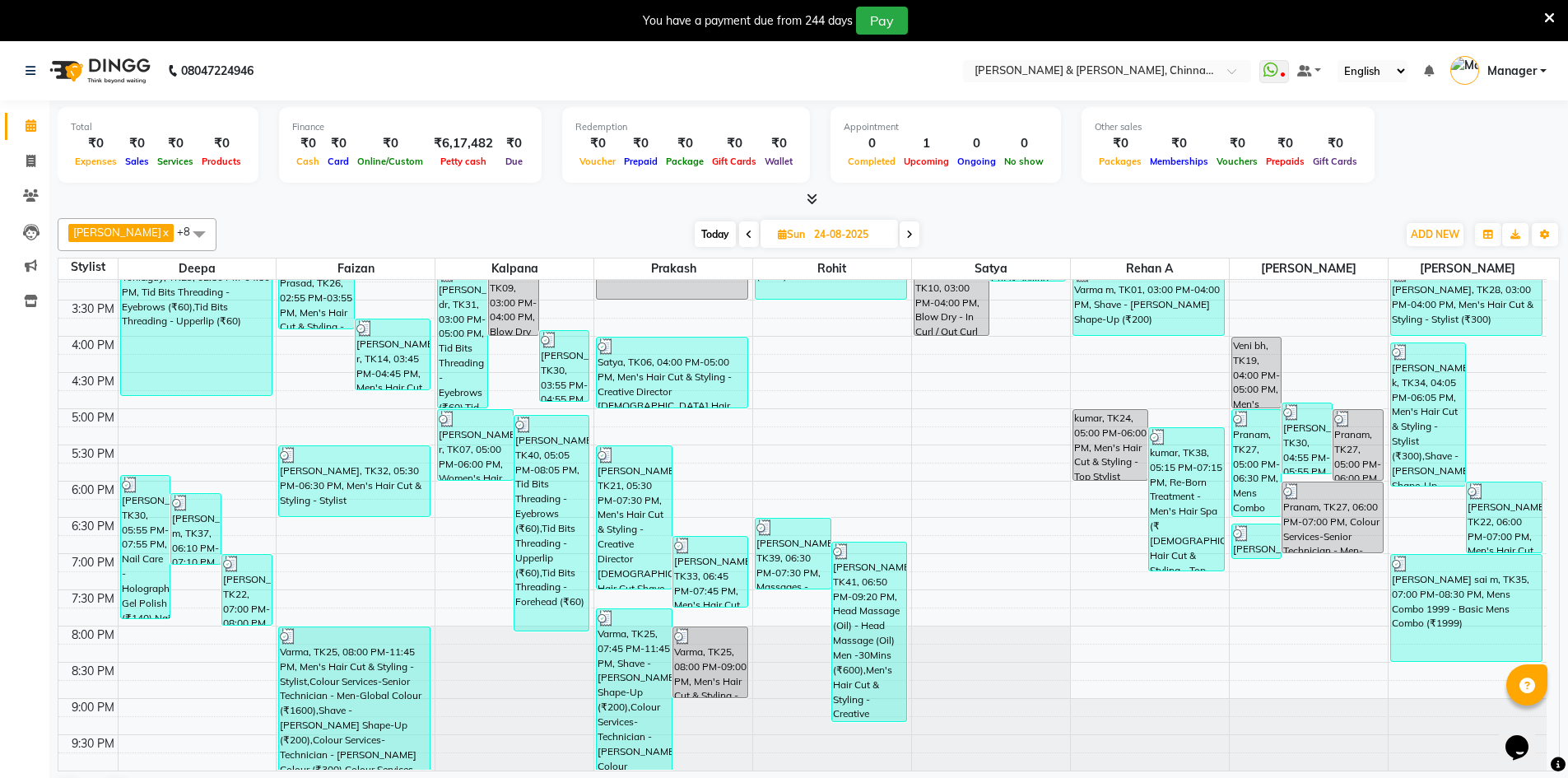
scroll to position [42, 0]
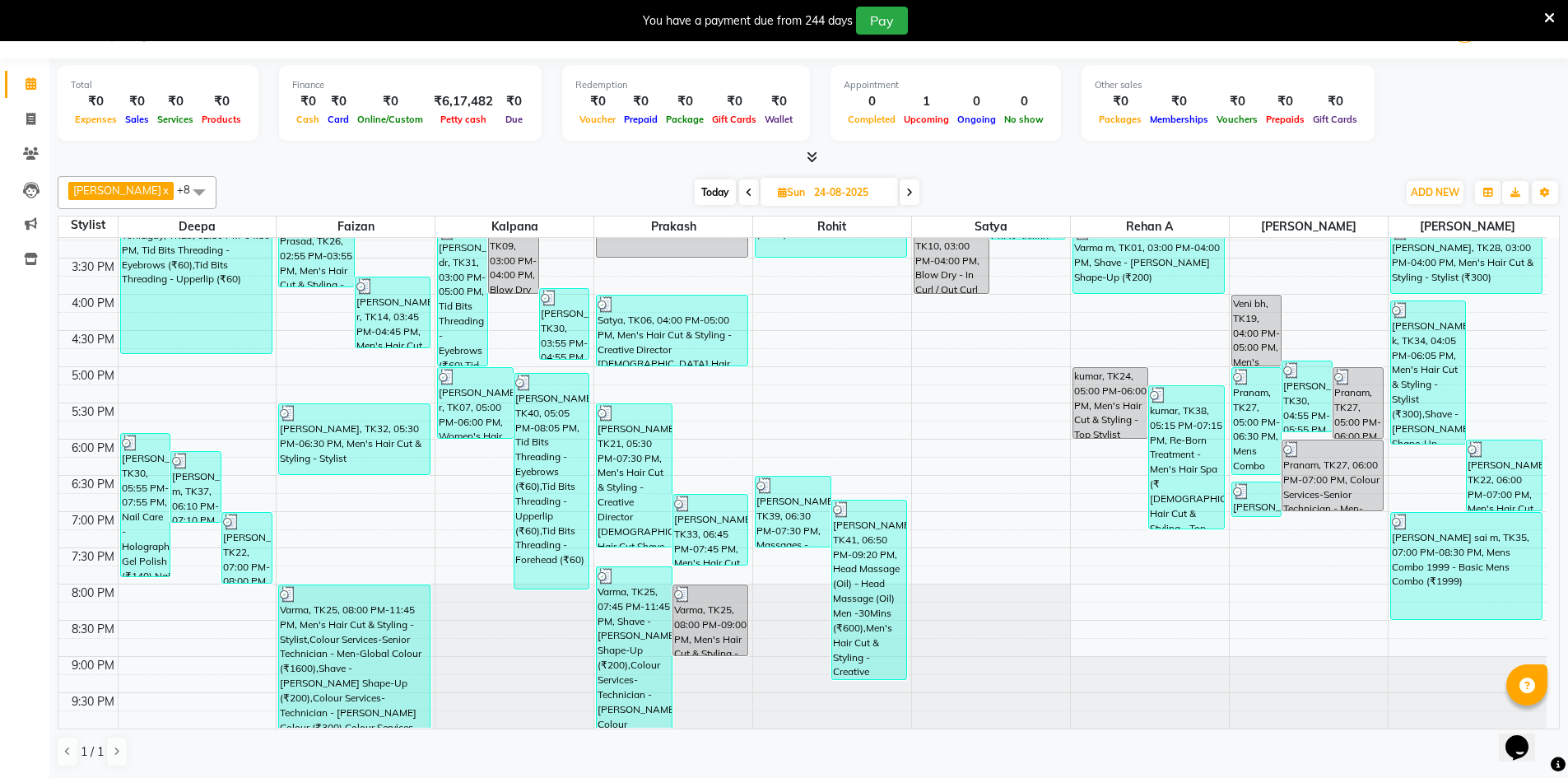
click at [906, 188] on icon at bounding box center [909, 193] width 7 height 10
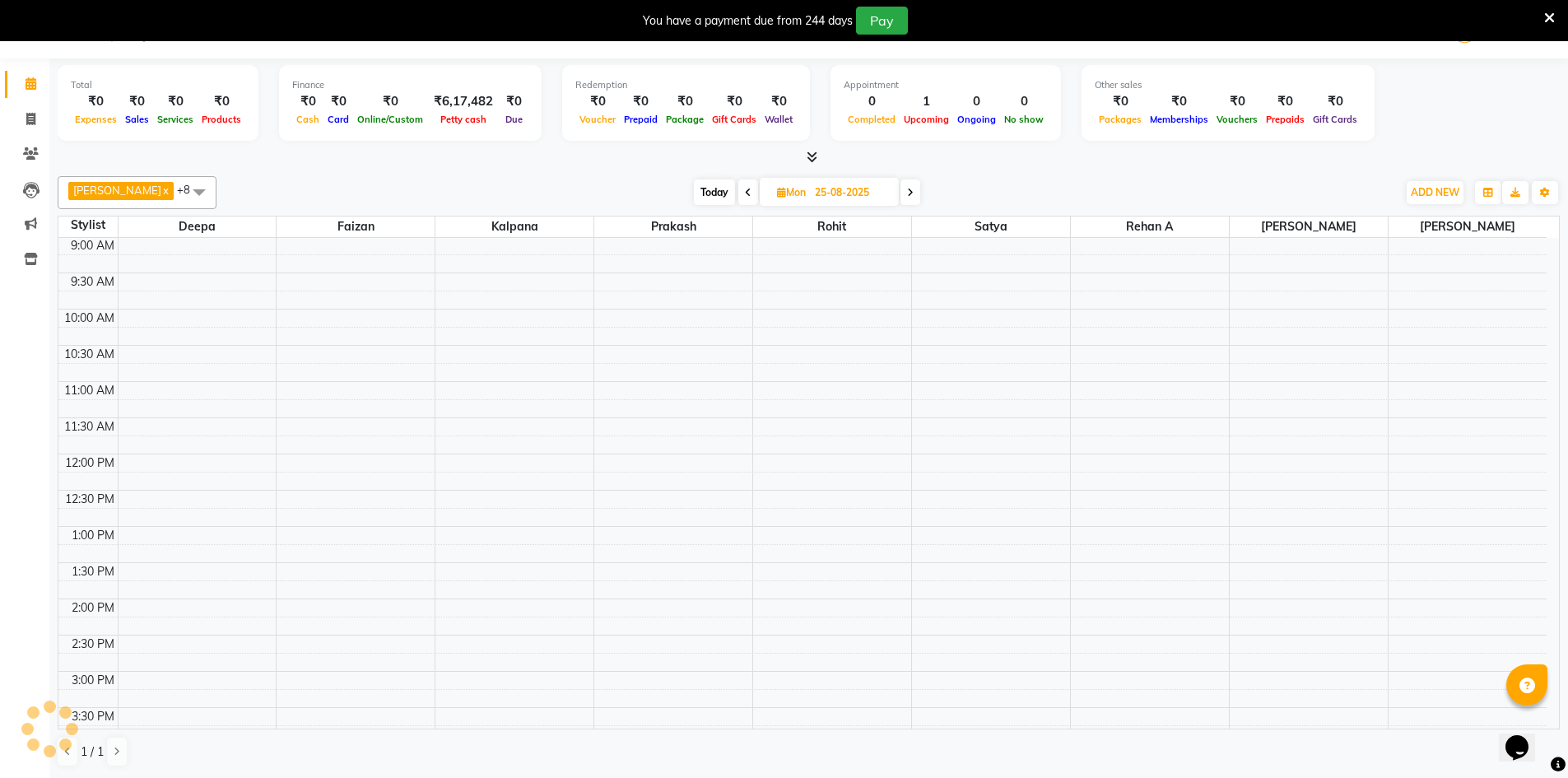
click at [900, 187] on span at bounding box center [910, 192] width 19 height 25
click at [907, 188] on icon at bounding box center [910, 193] width 7 height 10
click at [901, 187] on span at bounding box center [911, 192] width 19 height 25
click at [899, 190] on span at bounding box center [909, 192] width 19 height 25
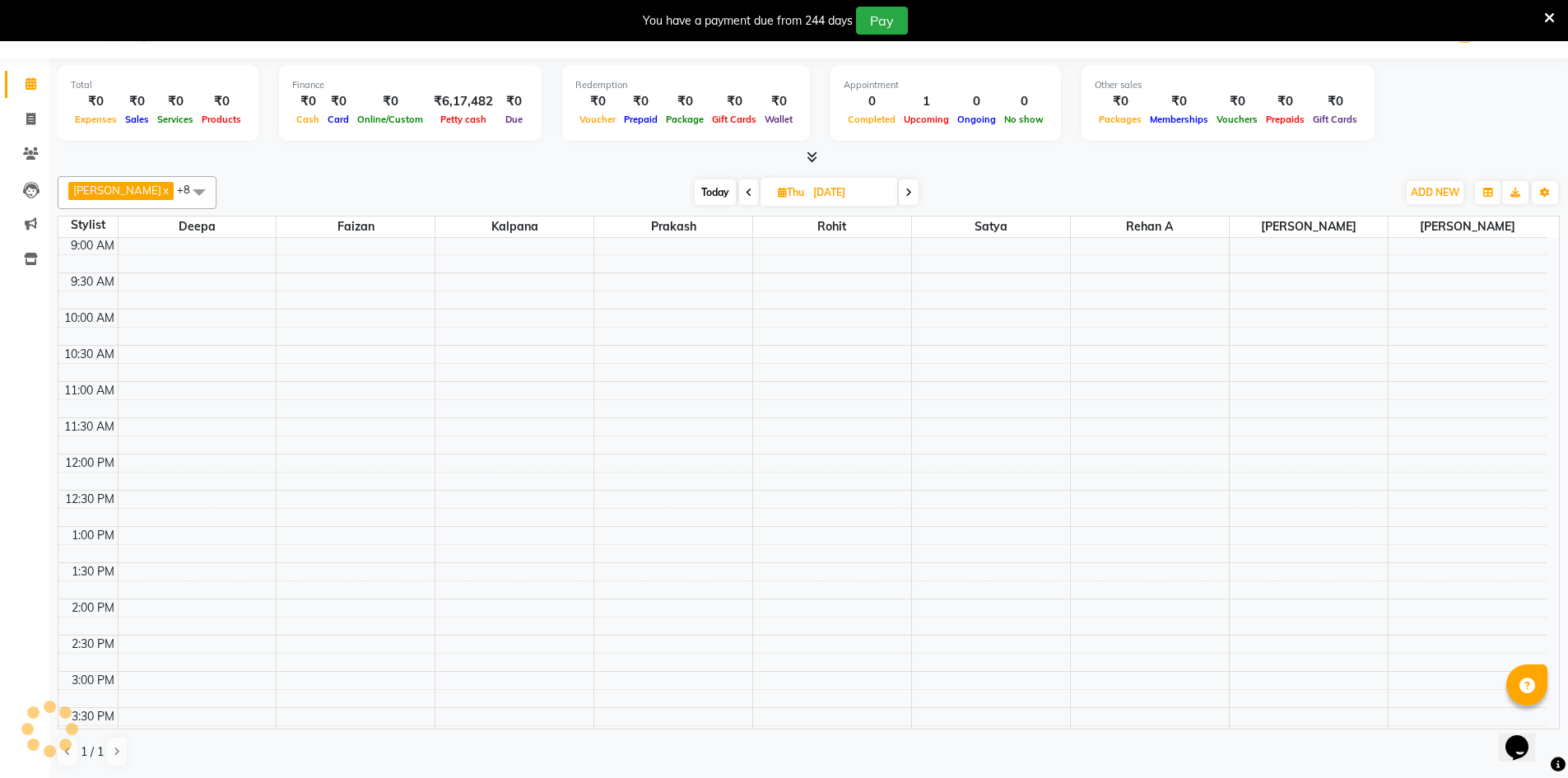
scroll to position [73, 0]
click at [905, 190] on icon at bounding box center [908, 193] width 7 height 10
click at [899, 190] on span at bounding box center [909, 192] width 19 height 25
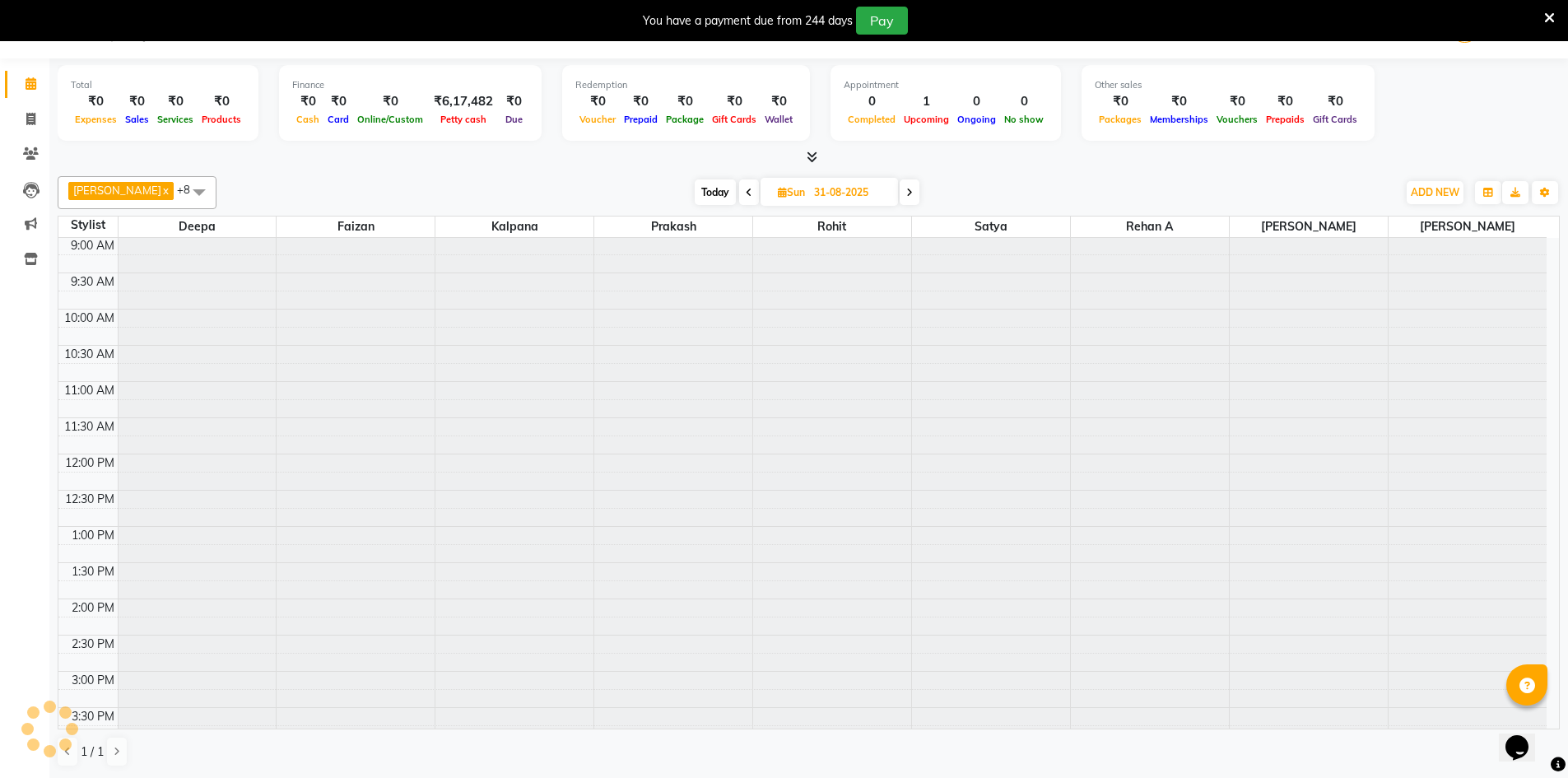
click at [899, 190] on span at bounding box center [909, 192] width 19 height 25
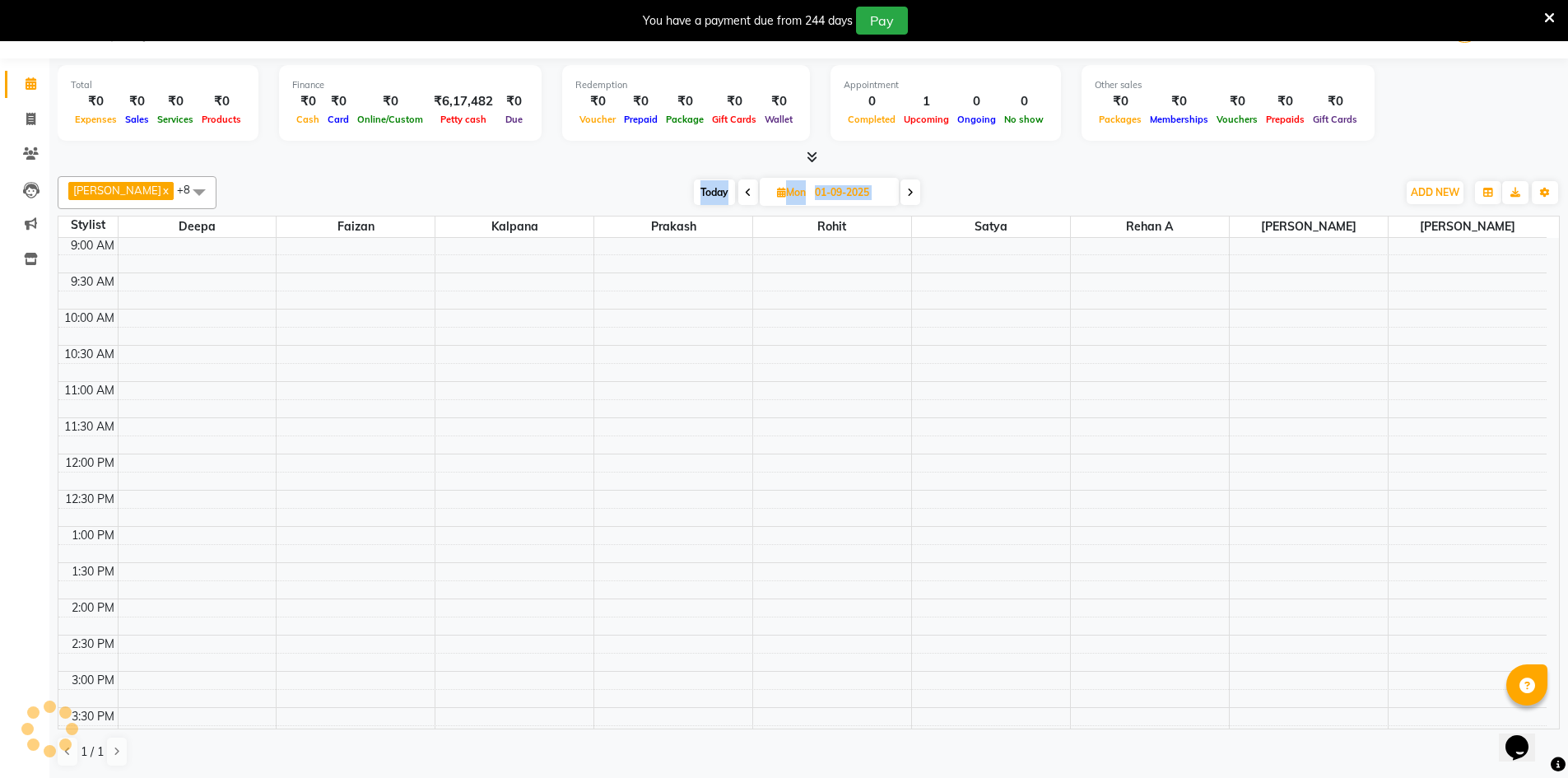
click at [900, 190] on span at bounding box center [910, 192] width 19 height 25
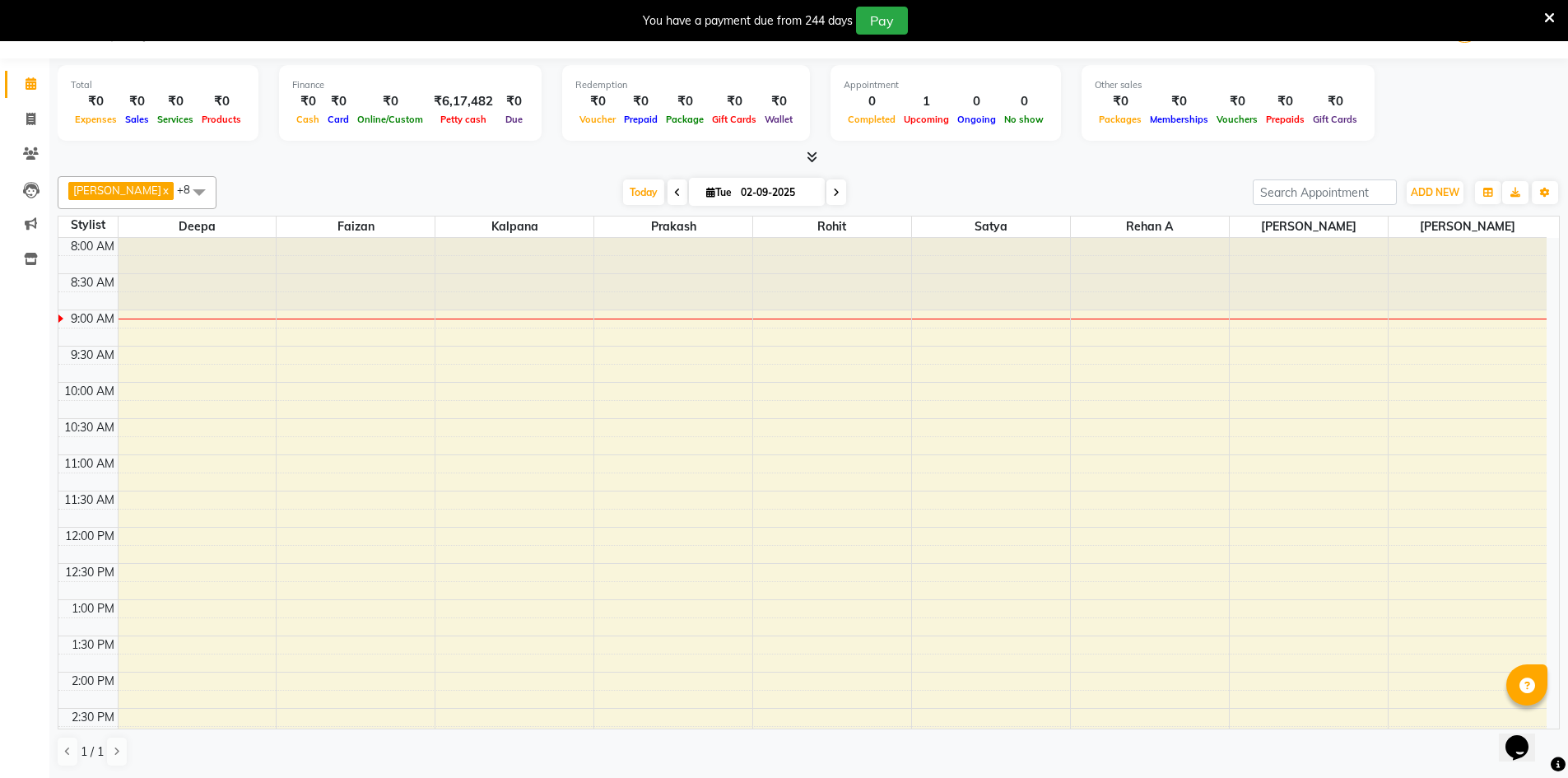
click at [904, 160] on div at bounding box center [809, 158] width 1503 height 18
click at [674, 190] on icon at bounding box center [677, 193] width 7 height 10
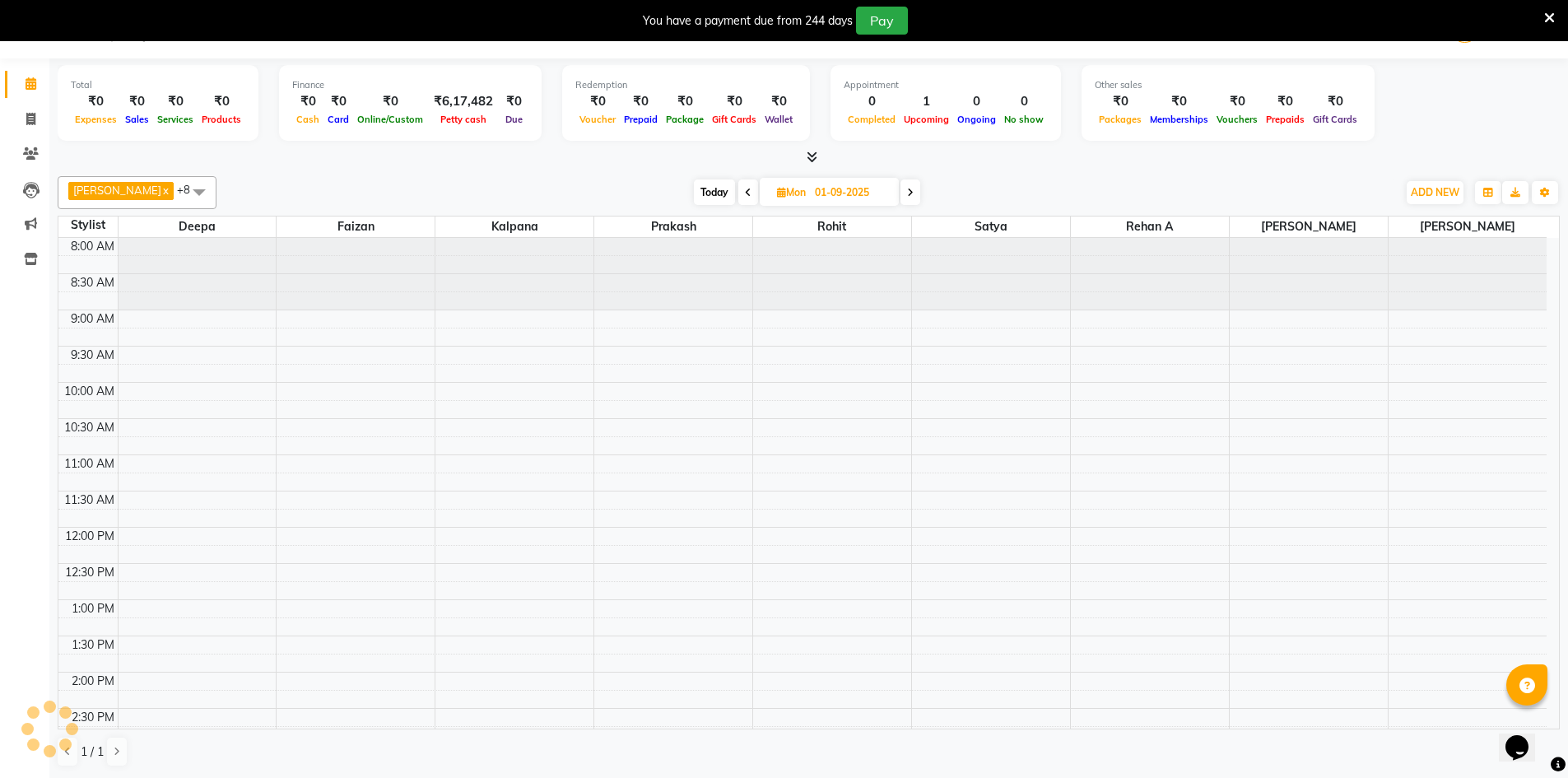
scroll to position [73, 0]
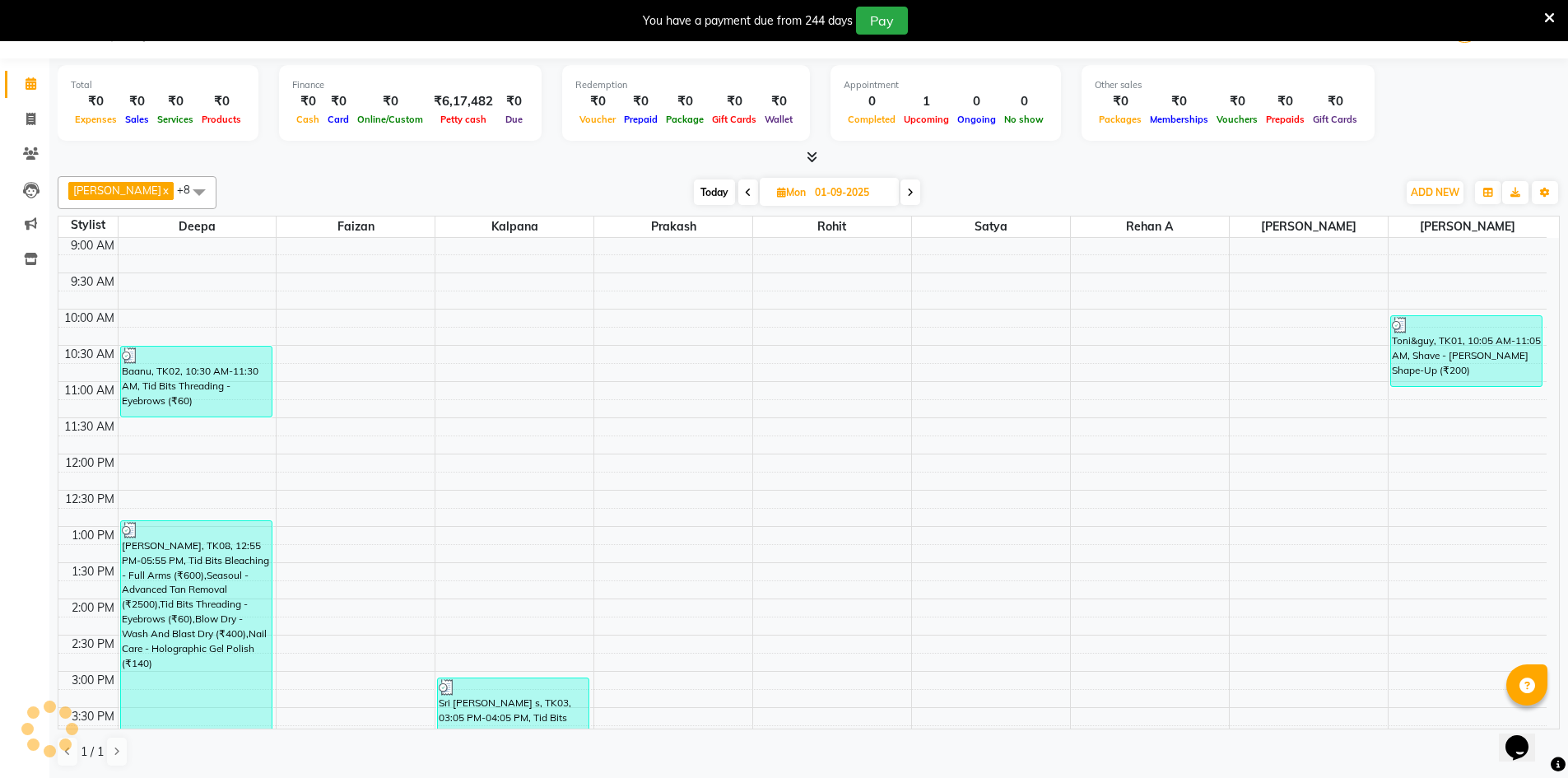
click at [746, 194] on icon at bounding box center [748, 193] width 7 height 10
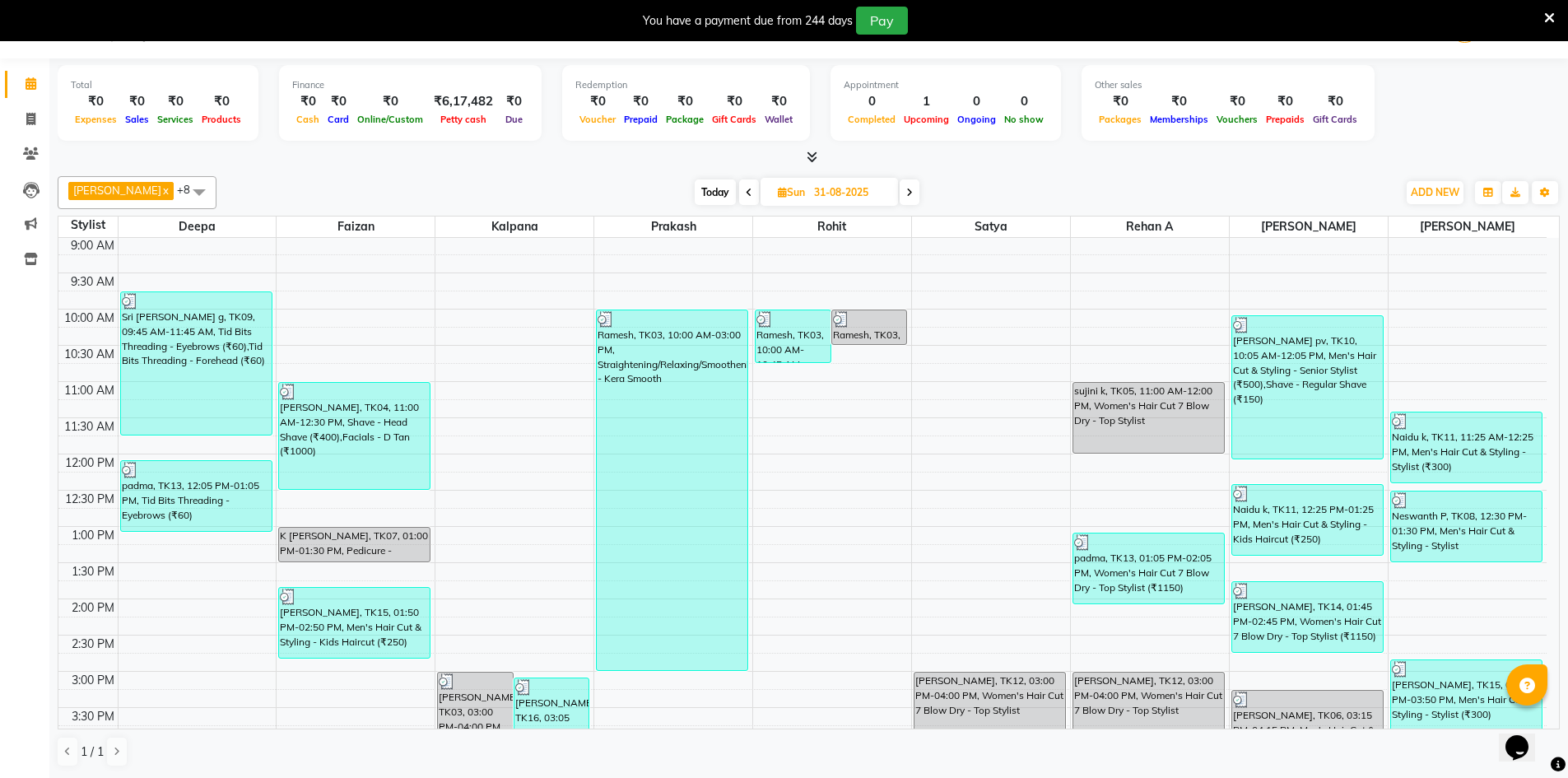
click at [899, 191] on span at bounding box center [909, 192] width 19 height 25
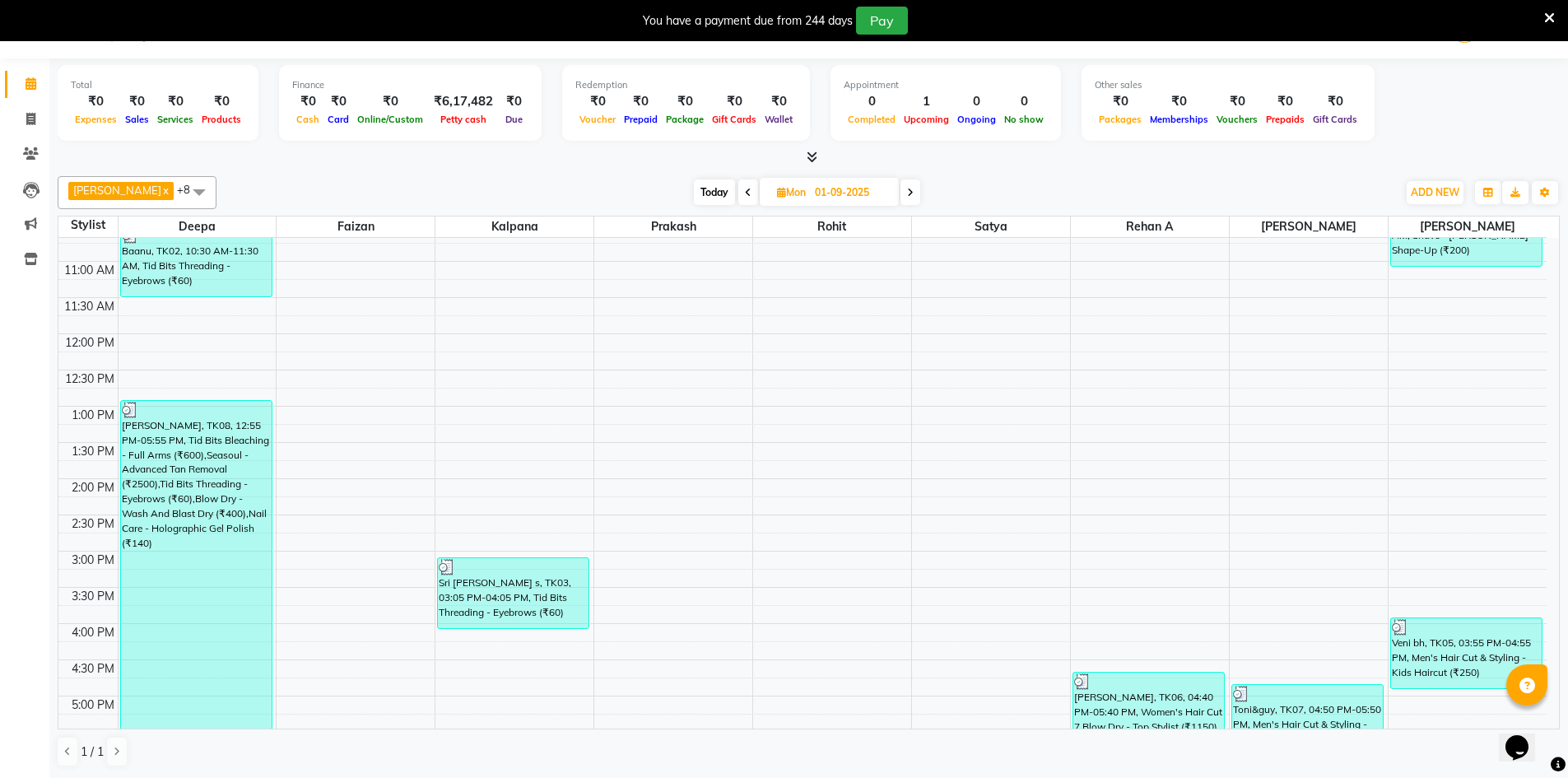
scroll to position [0, 0]
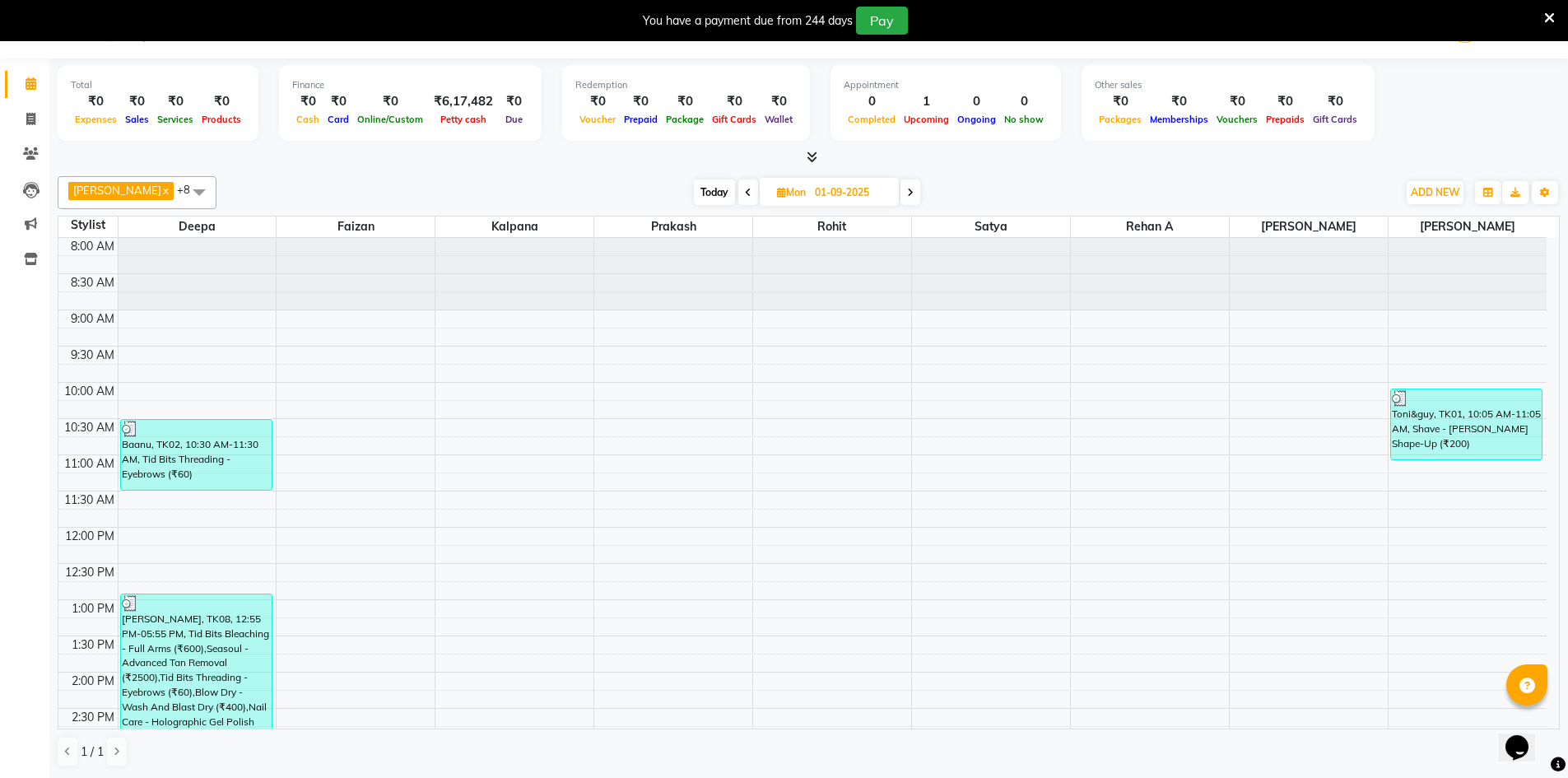
click at [907, 196] on icon at bounding box center [910, 193] width 7 height 10
type input "02-09-2025"
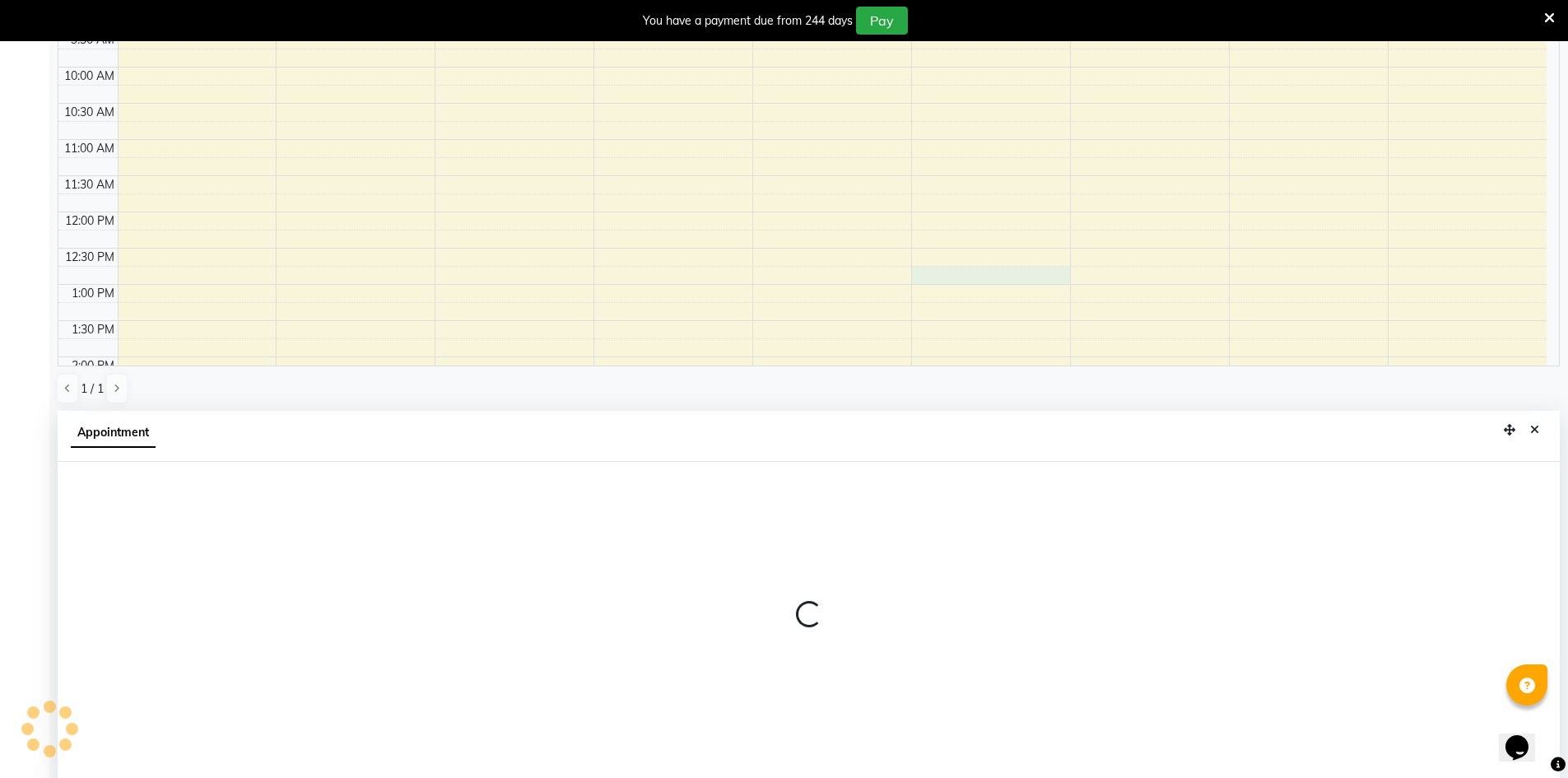
scroll to position [365, 0]
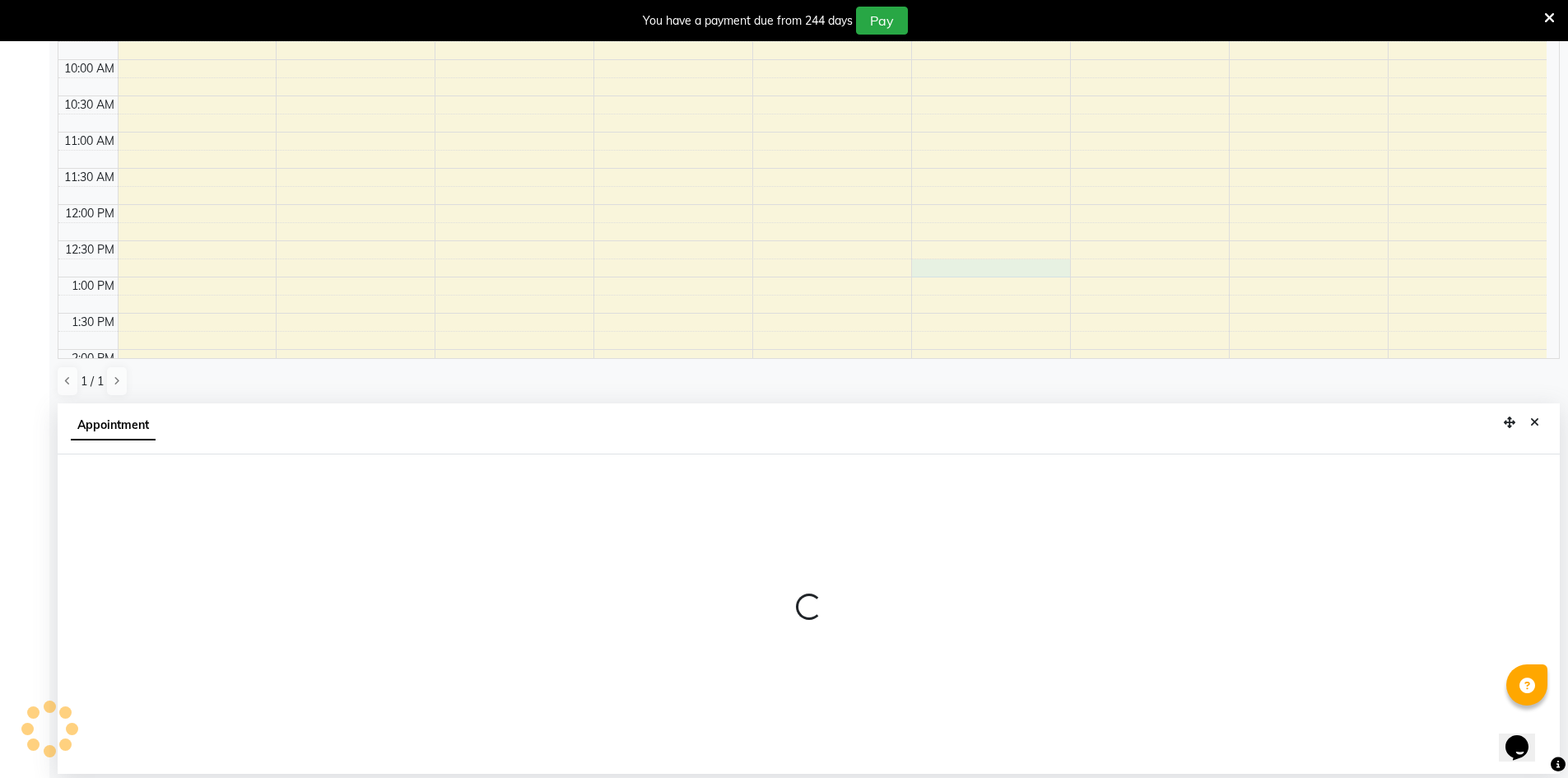
select select "65038"
select select "765"
select select "tentative"
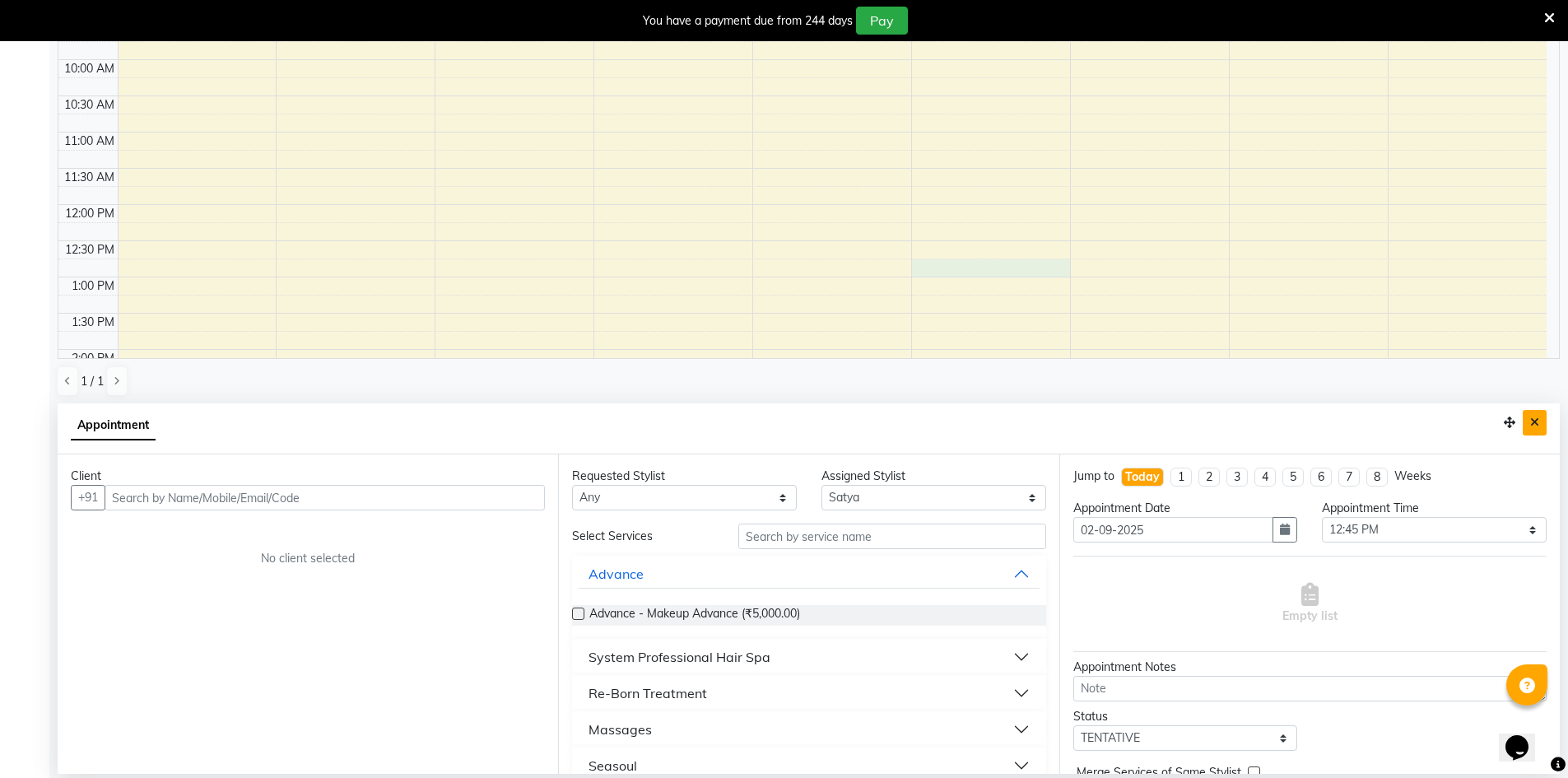
click at [1537, 421] on icon "Close" at bounding box center [1535, 422] width 9 height 12
